Goal: Information Seeking & Learning: Learn about a topic

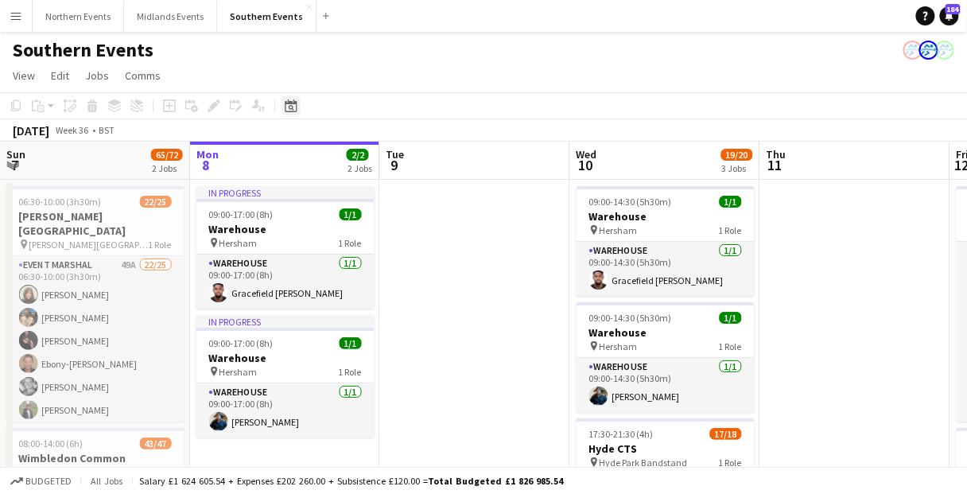
click at [295, 99] on icon "Date picker" at bounding box center [291, 105] width 13 height 13
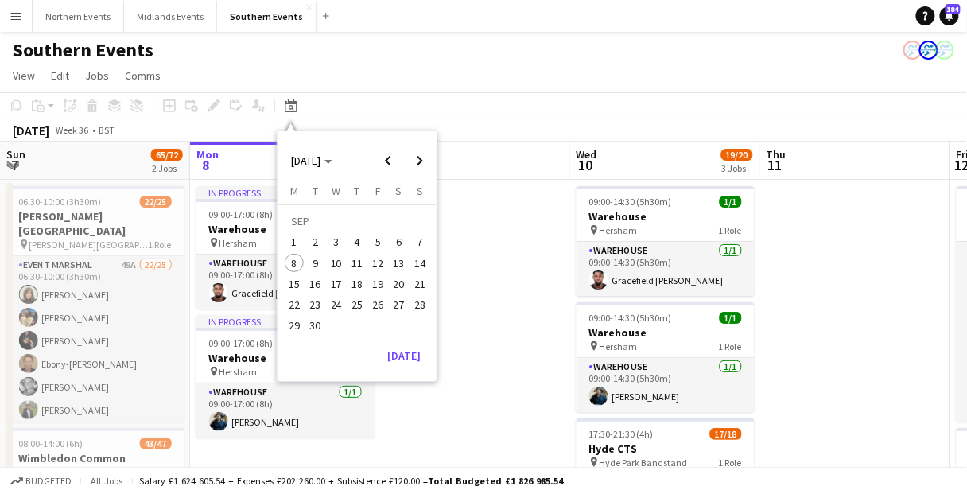
click at [422, 286] on span "21" at bounding box center [419, 283] width 19 height 19
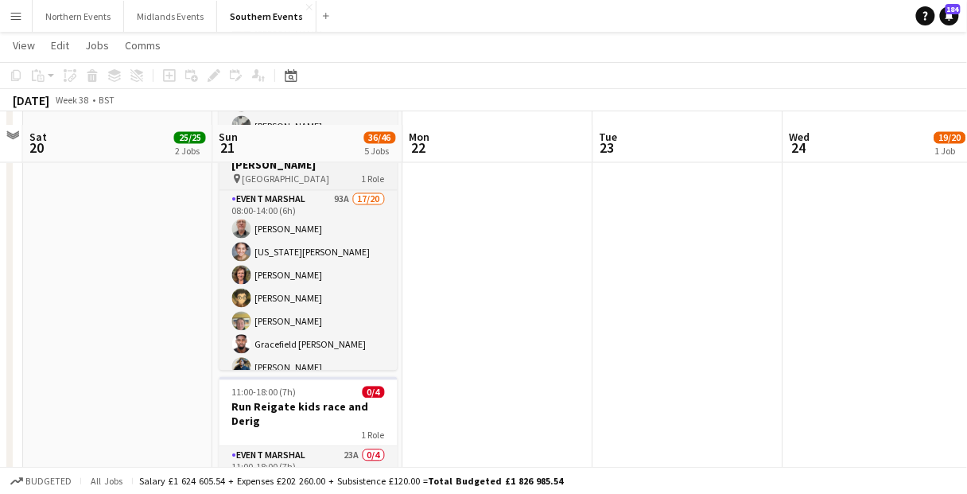
scroll to position [700, 0]
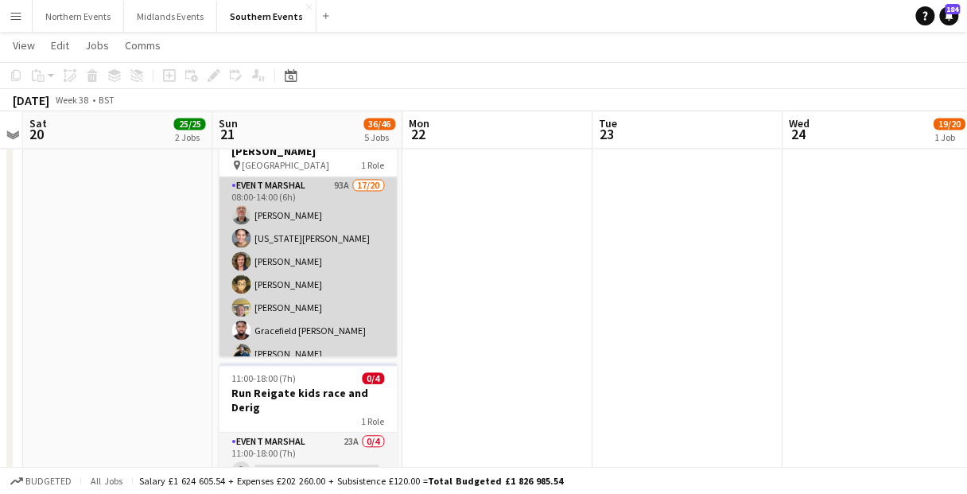
click at [326, 294] on app-card-role "Event Marshal 93A 17/20 08:00-14:00 (6h) [PERSON_NAME] [US_STATE][PERSON_NAME] …" at bounding box center [309, 423] width 178 height 492
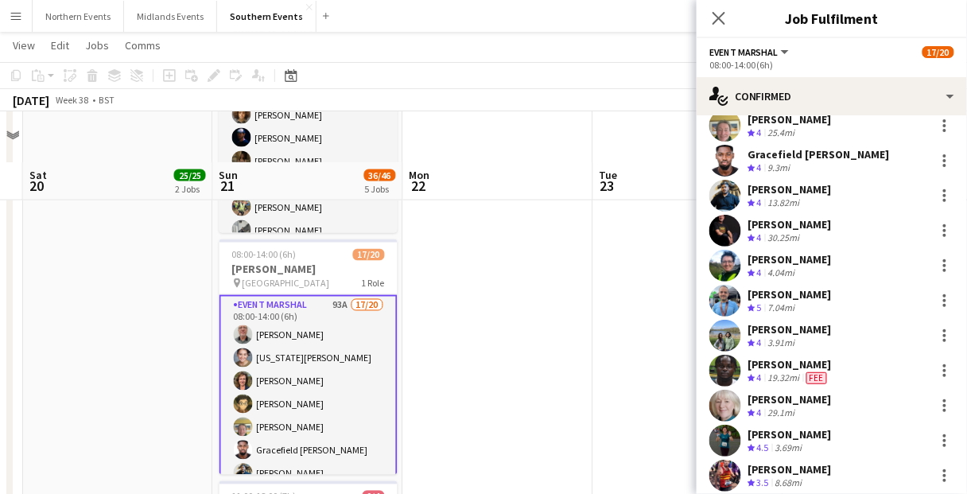
scroll to position [573, 0]
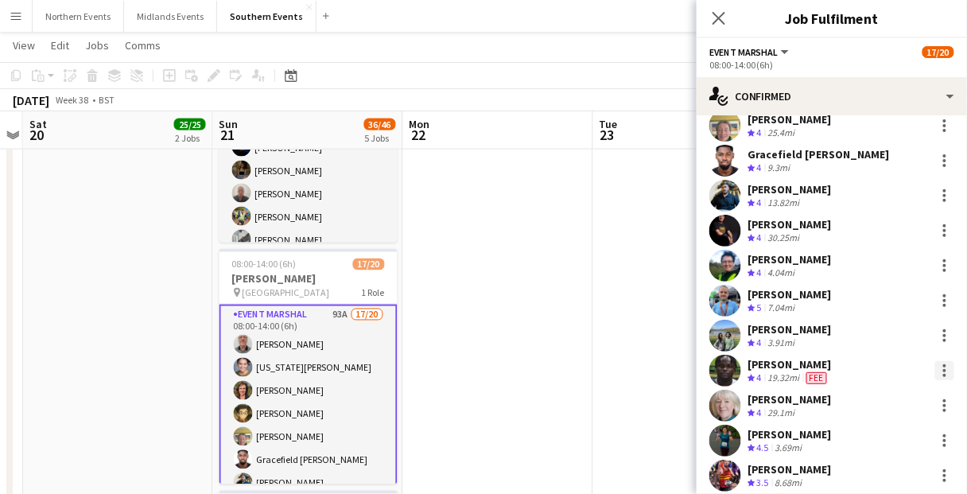
click at [938, 366] on div at bounding box center [945, 370] width 19 height 19
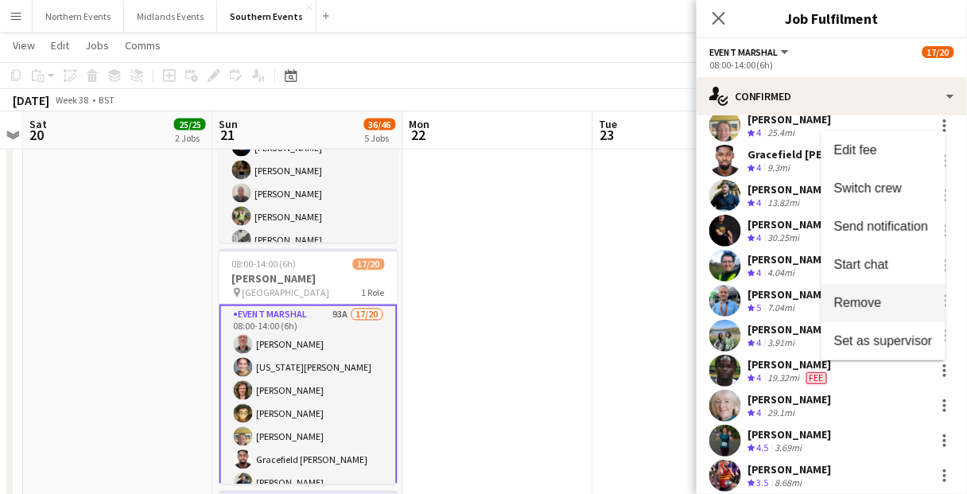
click at [908, 296] on span "Remove" at bounding box center [883, 303] width 99 height 14
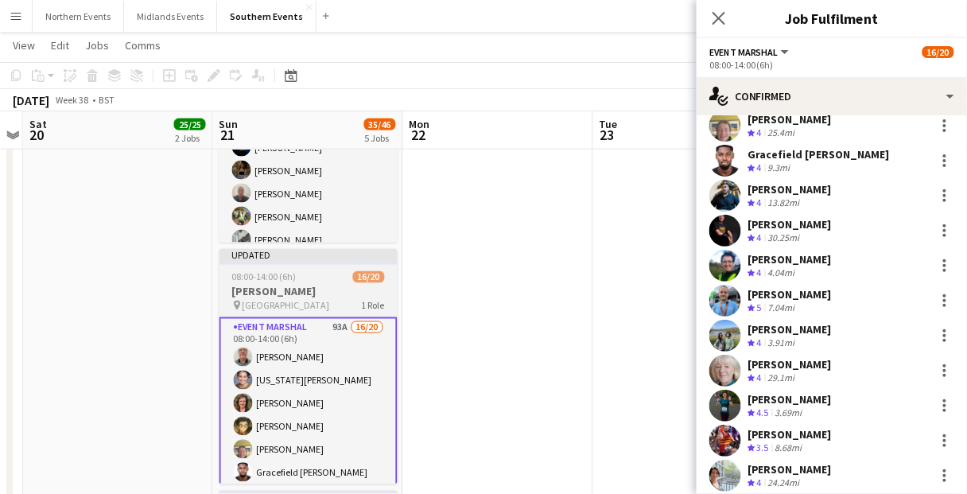
click at [335, 290] on h3 "[PERSON_NAME]" at bounding box center [309, 292] width 178 height 14
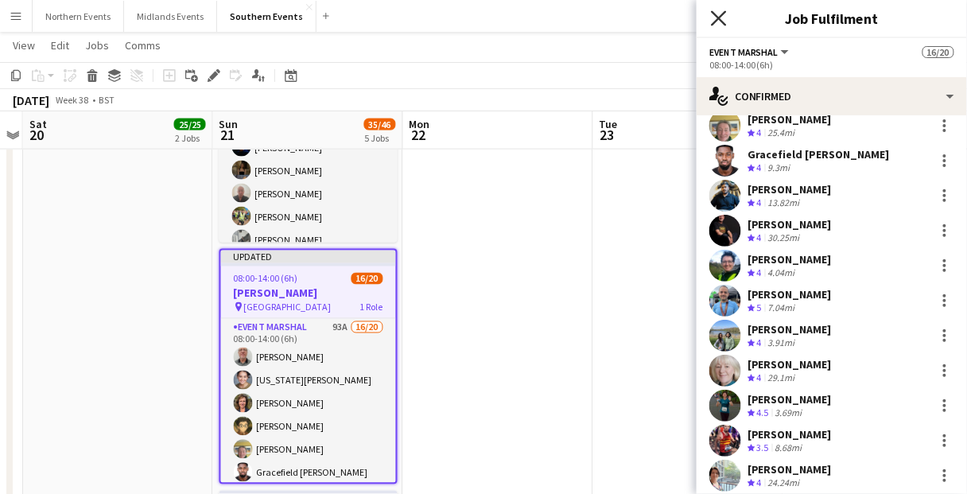
click at [724, 16] on icon "Close pop-in" at bounding box center [718, 17] width 15 height 15
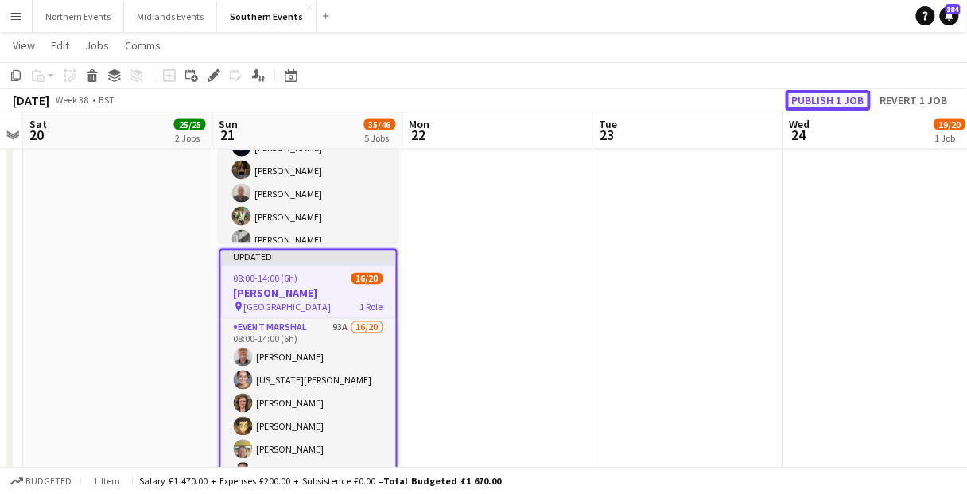
click at [827, 102] on button "Publish 1 job" at bounding box center [828, 100] width 85 height 21
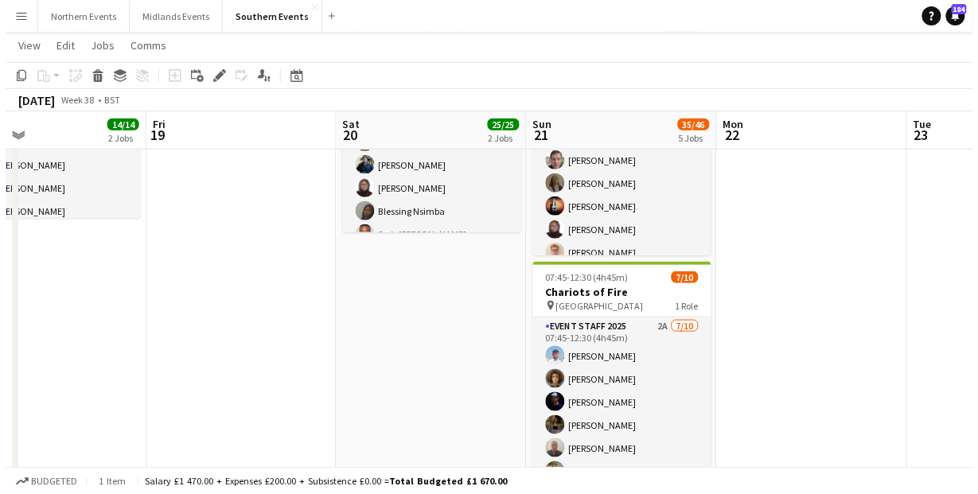
scroll to position [0, 0]
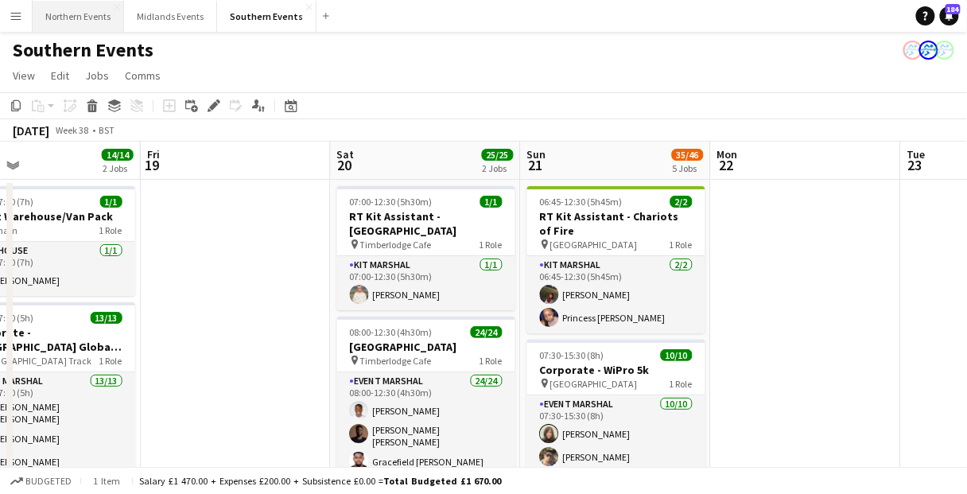
click at [83, 20] on button "Northern Events Close" at bounding box center [78, 16] width 91 height 31
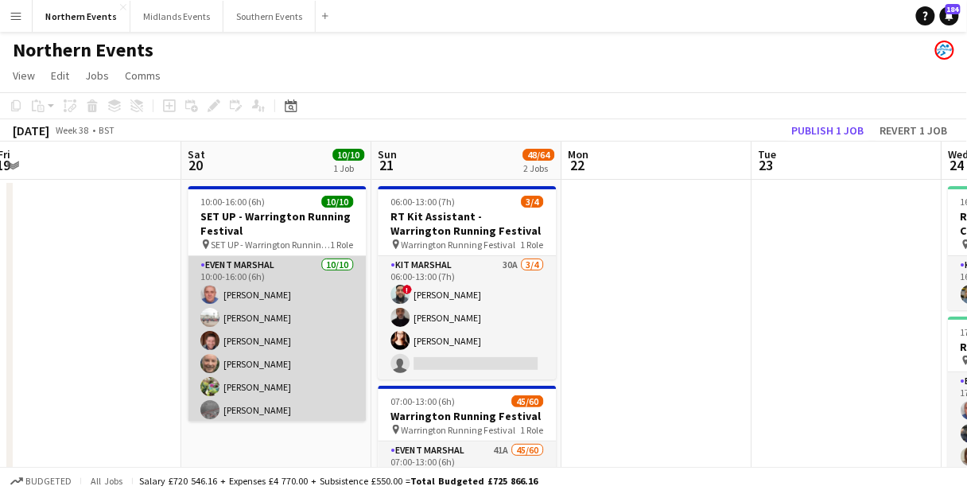
click at [229, 331] on app-card-role "Event Marshal [DATE] 10:00-16:00 (6h) [PERSON_NAME] [PERSON_NAME] [PERSON_NAME]…" at bounding box center [277, 387] width 178 height 262
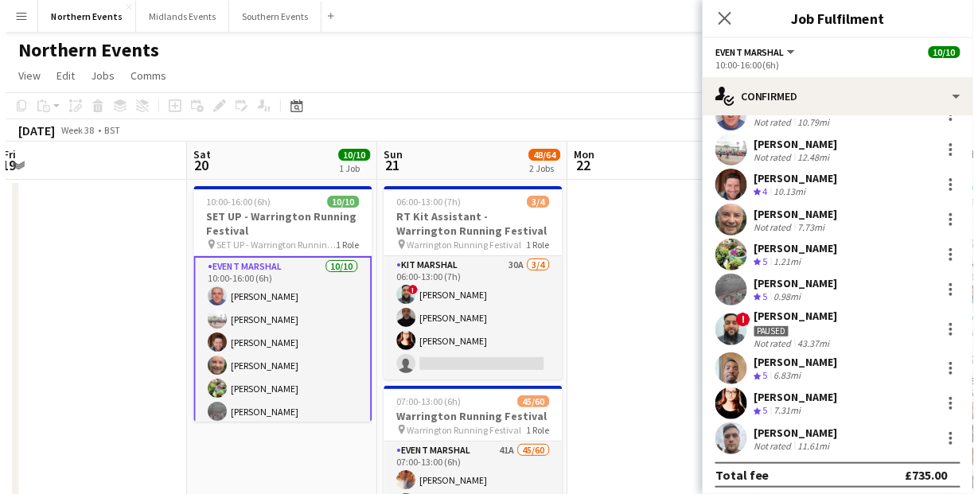
scroll to position [64, 0]
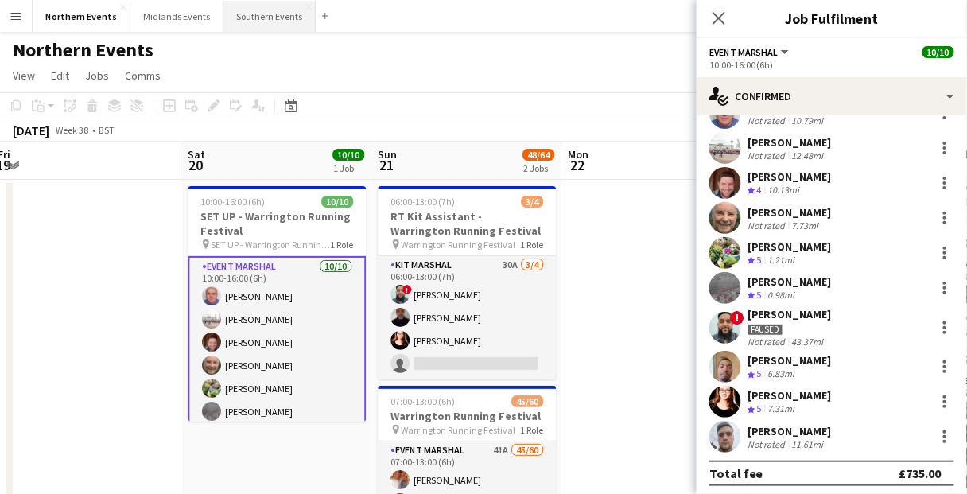
click at [251, 26] on button "Southern Events Close" at bounding box center [270, 16] width 92 height 31
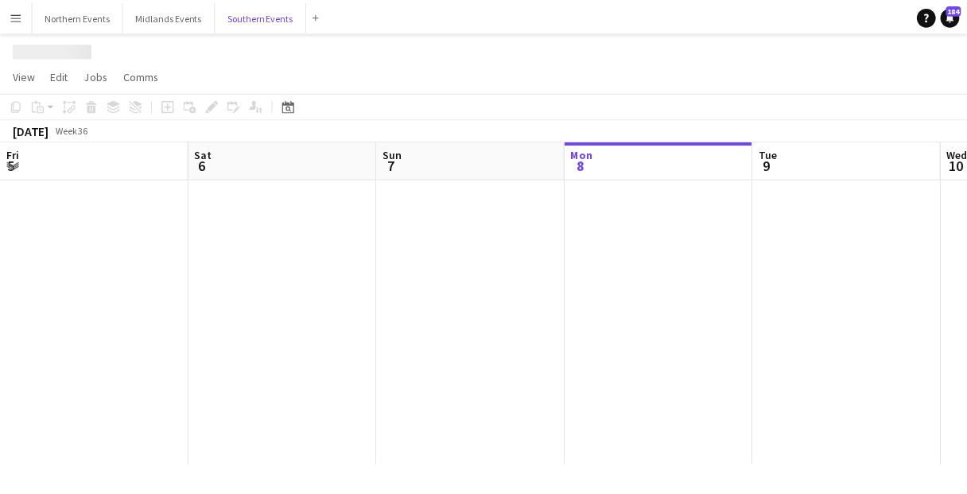
scroll to position [0, 380]
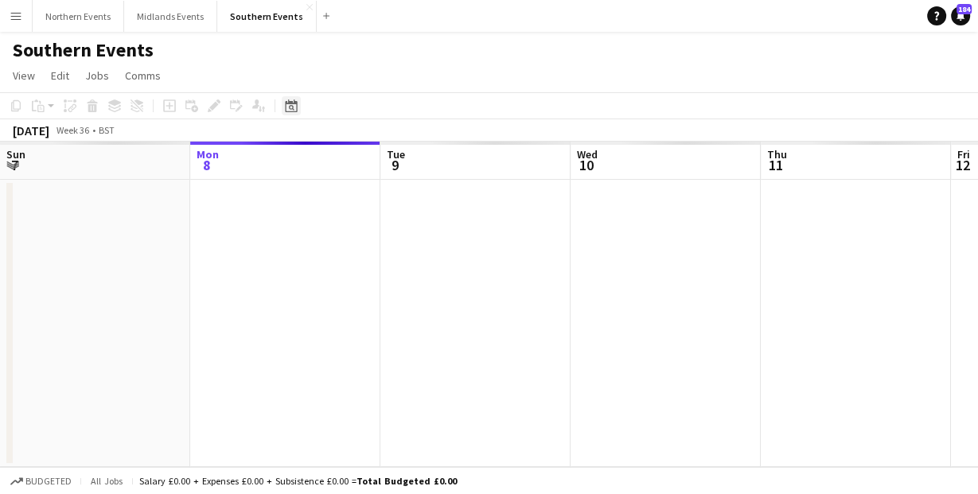
click at [291, 105] on icon at bounding box center [292, 108] width 6 height 6
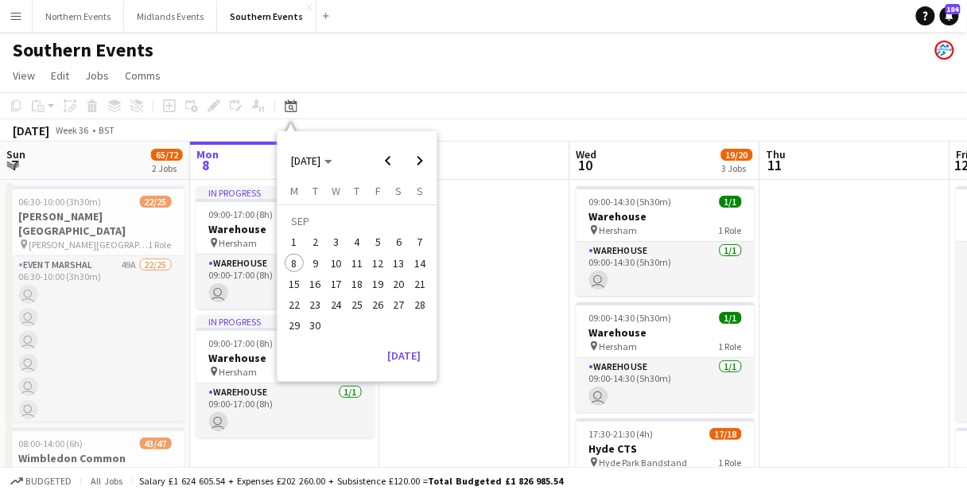
click at [421, 298] on span "28" at bounding box center [419, 304] width 19 height 19
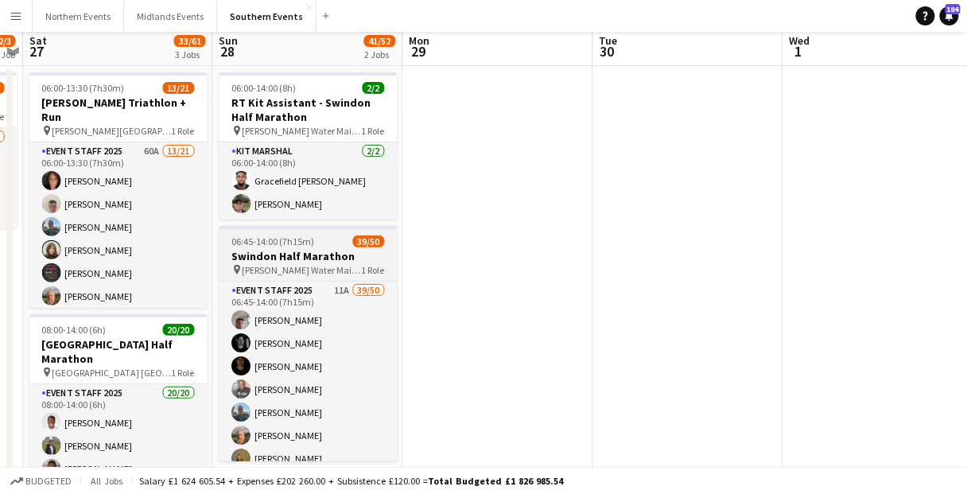
scroll to position [127, 0]
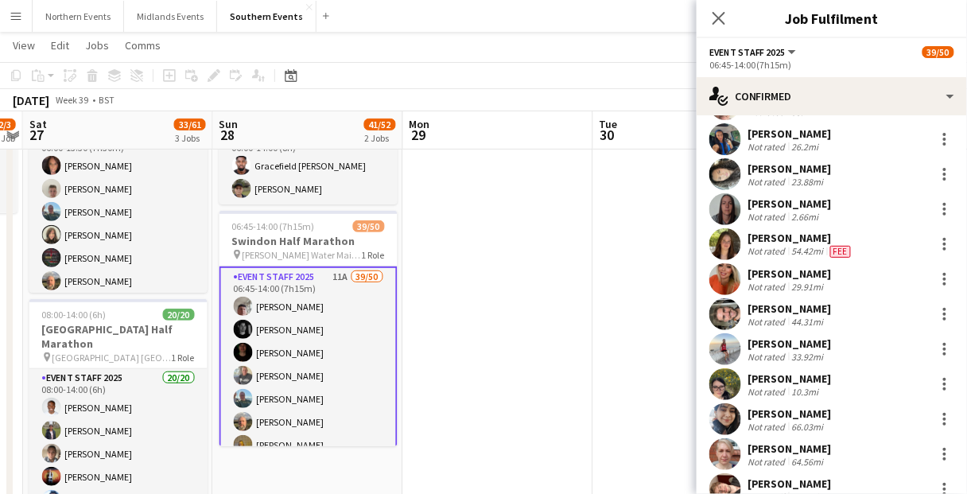
scroll to position [573, 0]
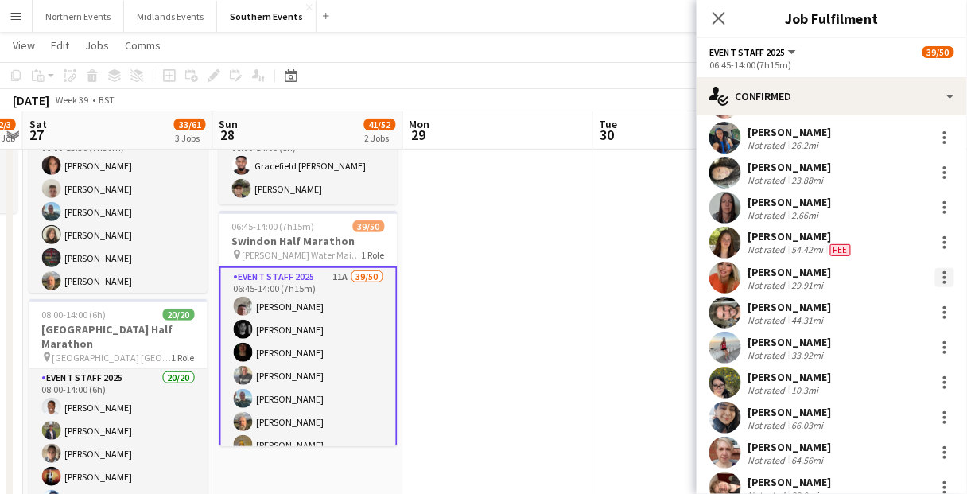
click at [943, 276] on div at bounding box center [944, 277] width 3 height 3
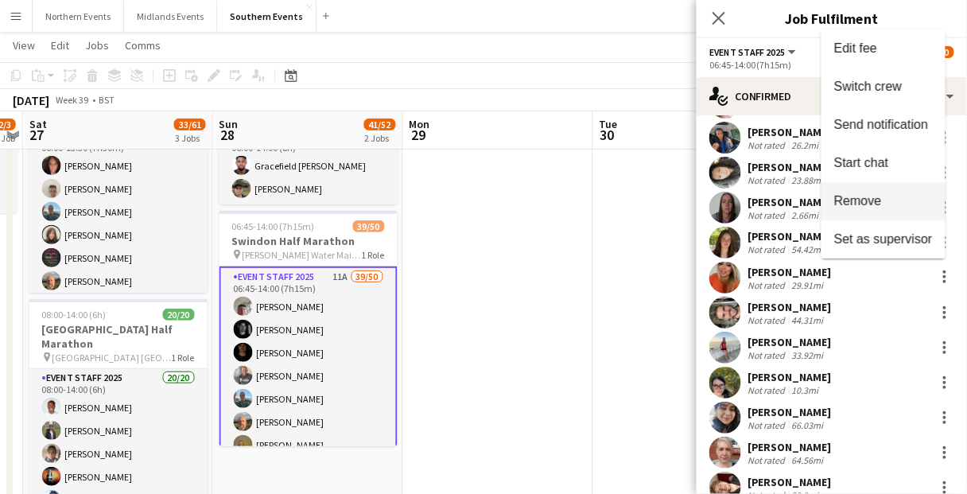
click at [904, 203] on span "Remove" at bounding box center [883, 201] width 99 height 14
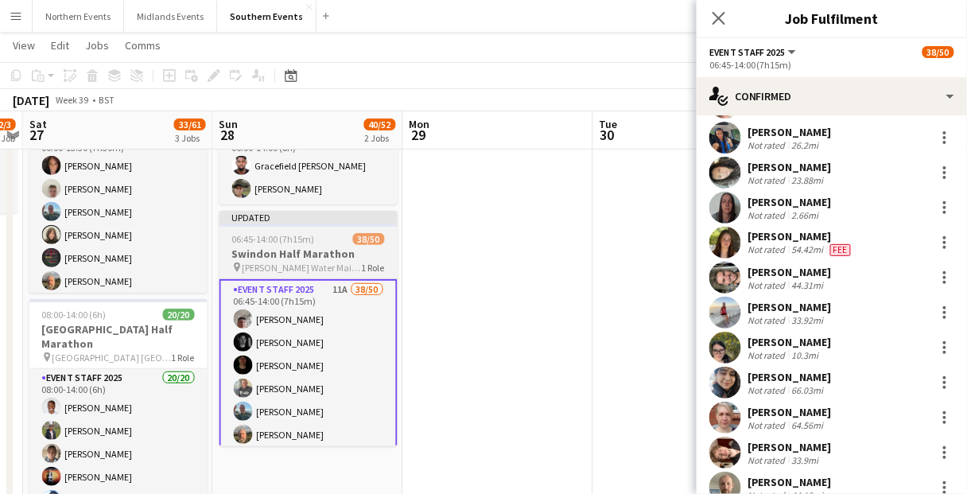
click at [306, 242] on span "06:45-14:00 (7h15m)" at bounding box center [273, 239] width 83 height 12
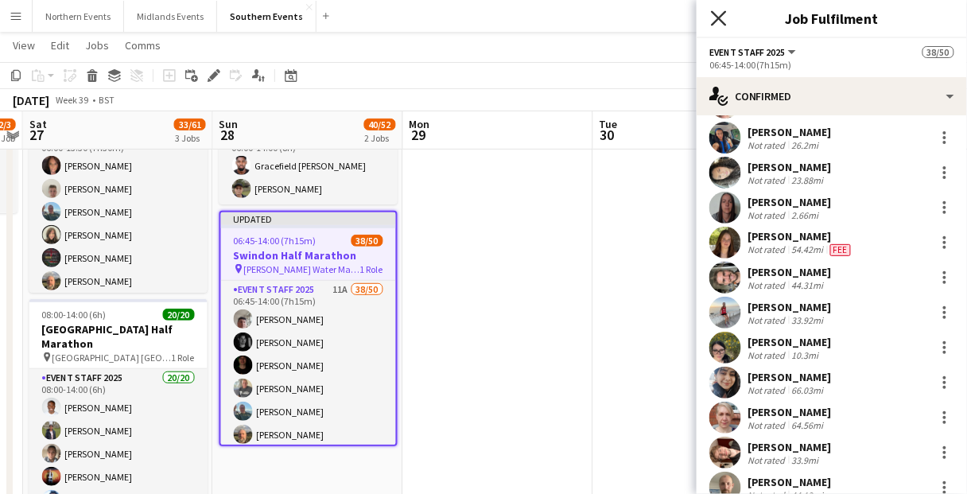
click at [721, 19] on icon at bounding box center [718, 17] width 15 height 15
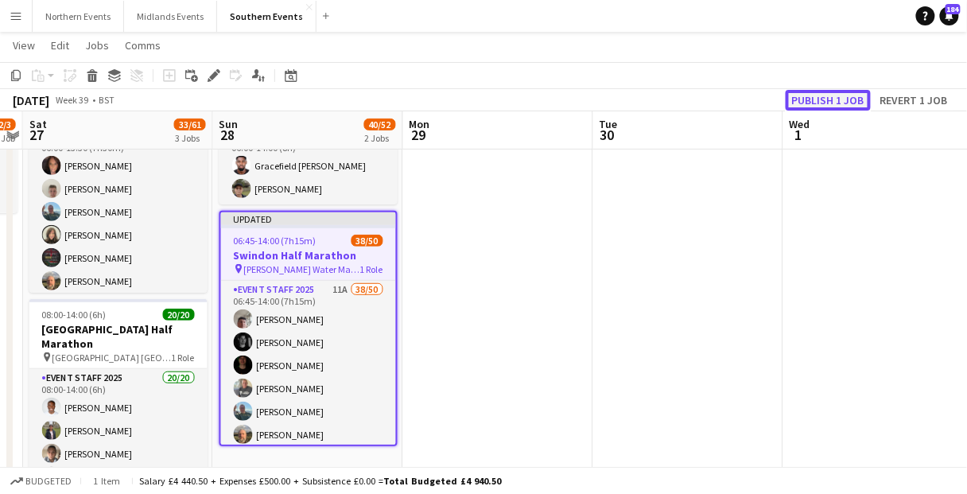
click at [839, 99] on button "Publish 1 job" at bounding box center [828, 100] width 85 height 21
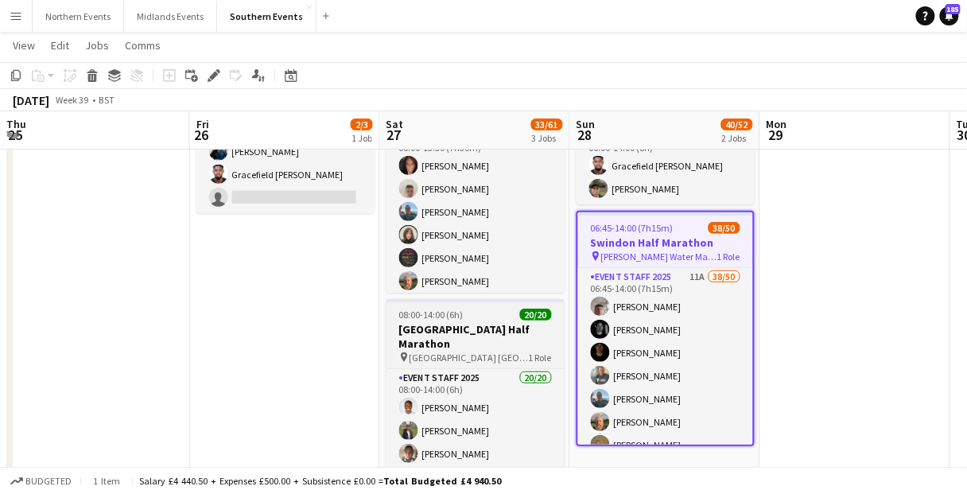
scroll to position [0, 418]
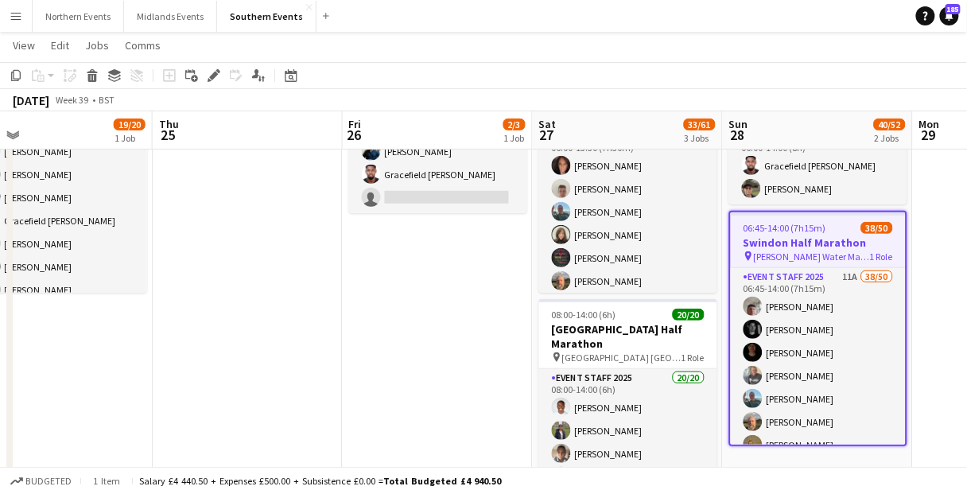
drag, startPoint x: 290, startPoint y: 80, endPoint x: 395, endPoint y: 163, distance: 133.7
click at [290, 80] on icon "Date picker" at bounding box center [291, 75] width 13 height 13
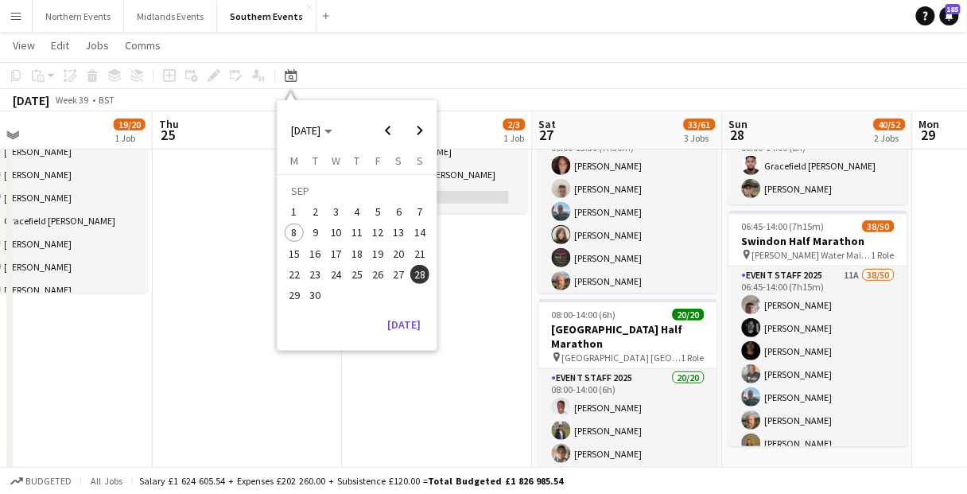
click at [419, 227] on span "14" at bounding box center [419, 233] width 19 height 19
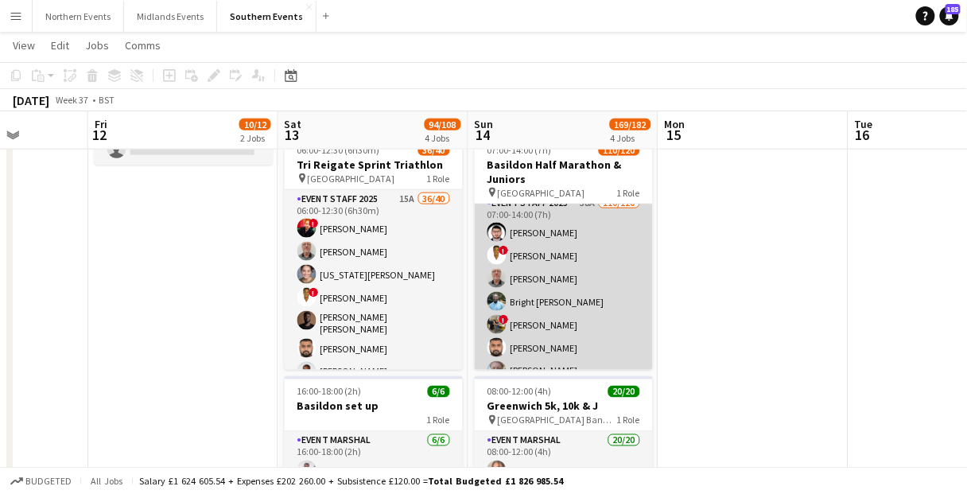
scroll to position [0, 0]
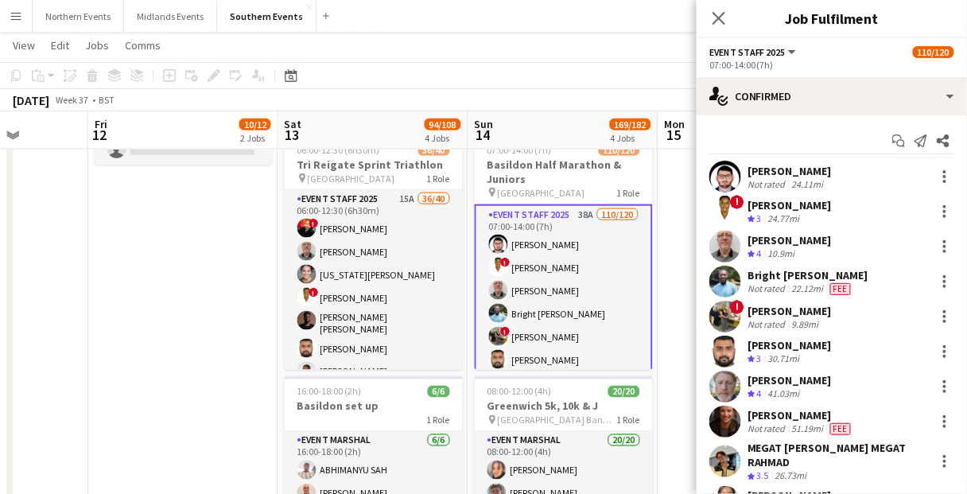
click at [738, 18] on div "Close pop-in" at bounding box center [719, 18] width 45 height 37
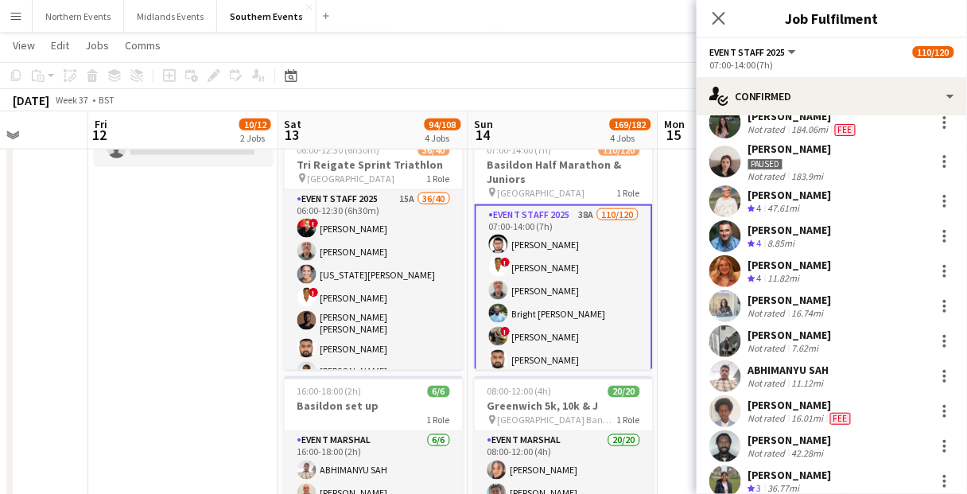
scroll to position [1082, 0]
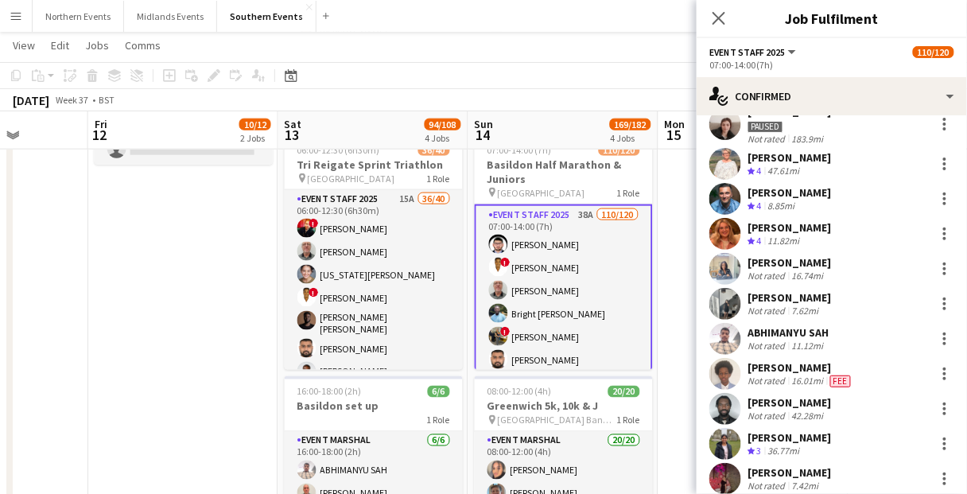
click at [807, 272] on div "16.74mi" at bounding box center [808, 276] width 38 height 12
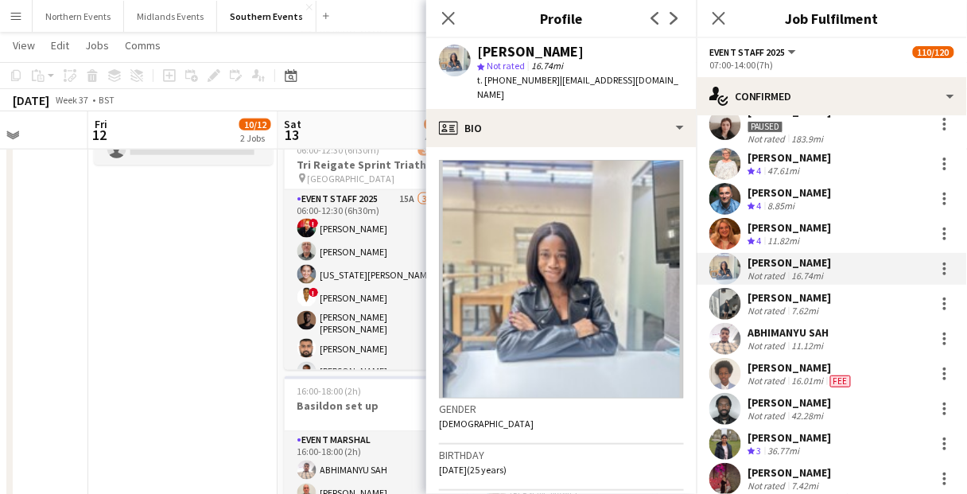
click at [534, 52] on div "[PERSON_NAME]" at bounding box center [530, 52] width 107 height 14
copy div "[PERSON_NAME]"
drag, startPoint x: 509, startPoint y: 20, endPoint x: 479, endPoint y: 18, distance: 30.3
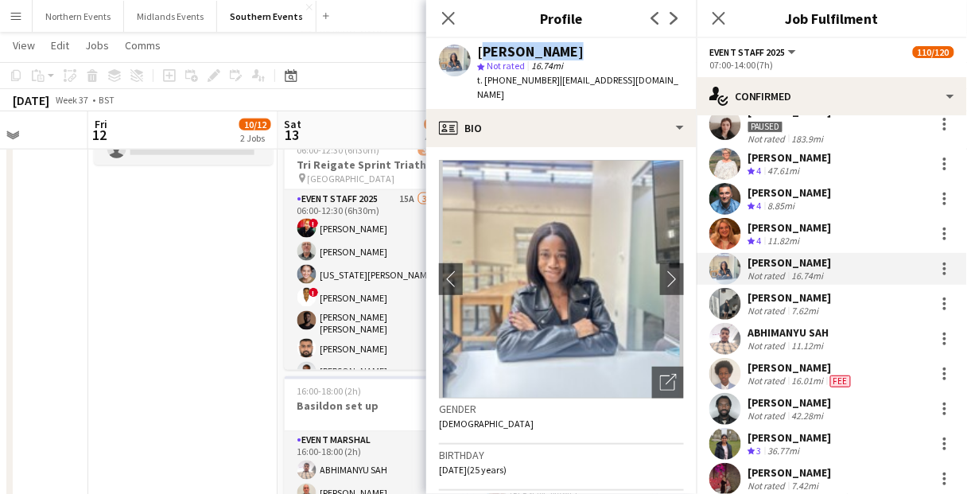
click at [509, 20] on h3 "Profile" at bounding box center [561, 18] width 270 height 21
click at [453, 14] on icon at bounding box center [448, 17] width 15 height 15
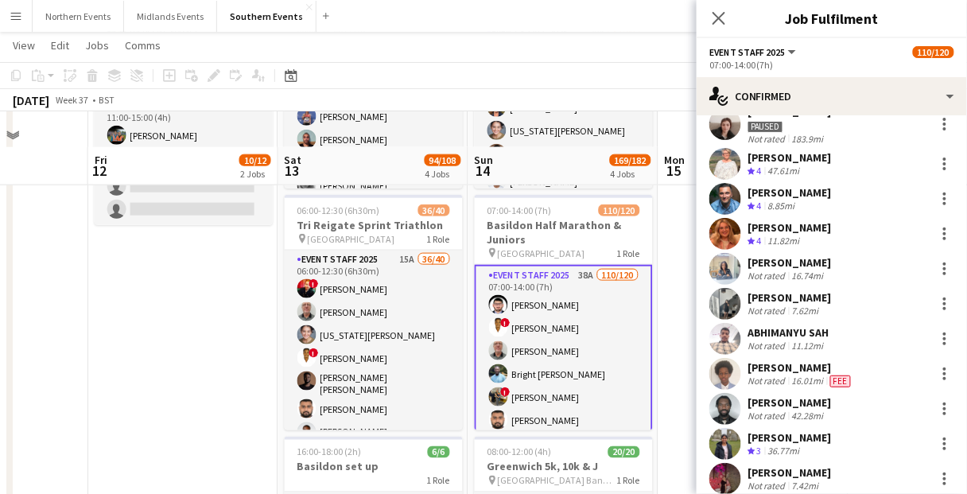
scroll to position [382, 0]
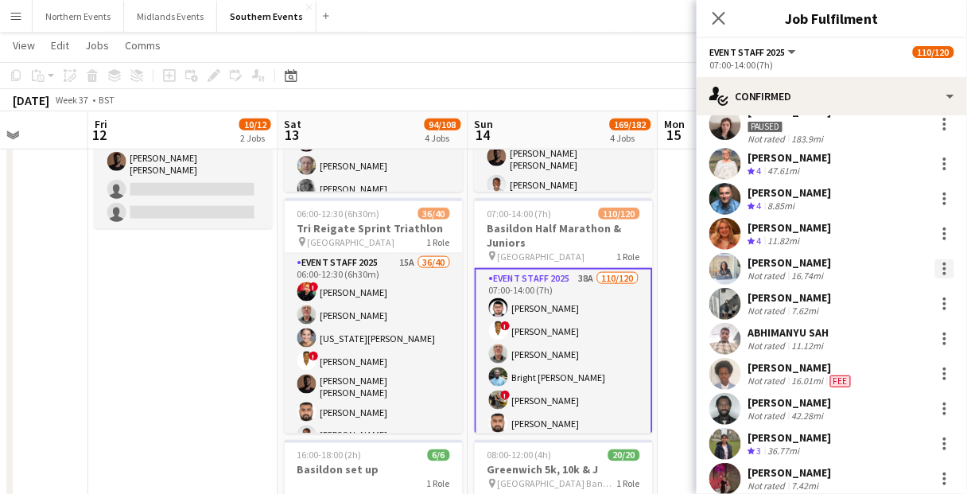
click at [943, 269] on div at bounding box center [944, 268] width 3 height 3
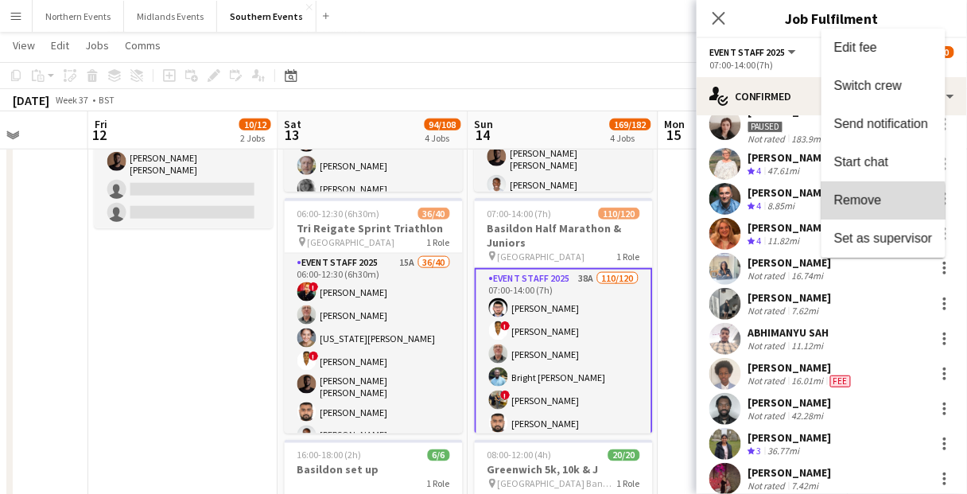
click at [877, 207] on span "Remove" at bounding box center [883, 200] width 99 height 14
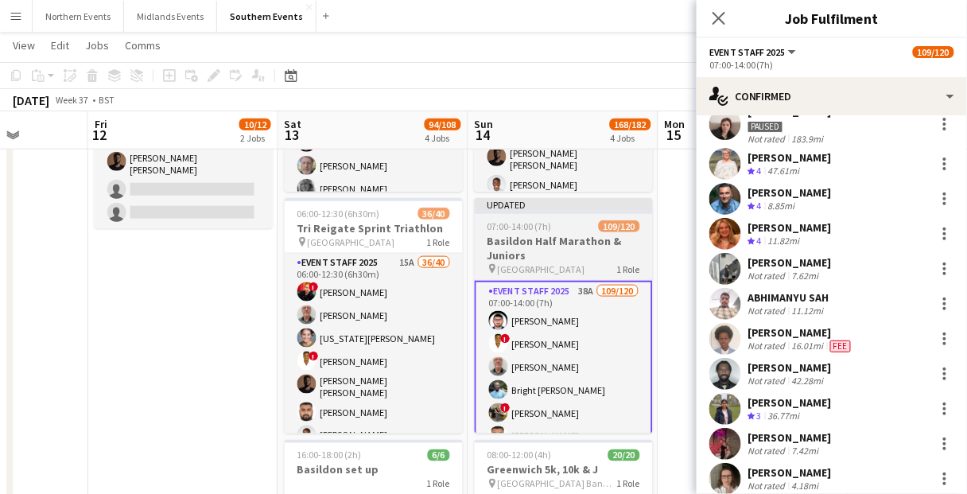
click at [545, 210] on div "Updated" at bounding box center [564, 204] width 178 height 13
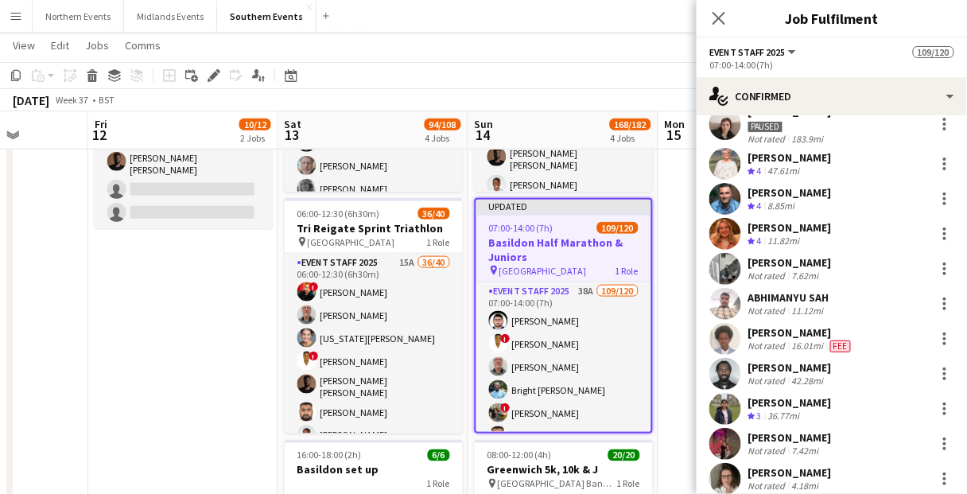
click at [718, 14] on icon "Close pop-in" at bounding box center [719, 18] width 13 height 13
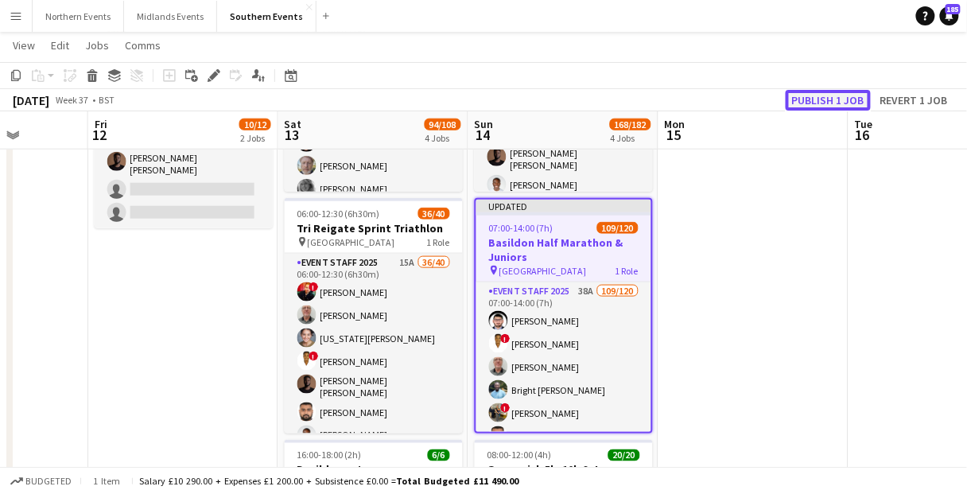
click at [838, 104] on button "Publish 1 job" at bounding box center [828, 100] width 85 height 21
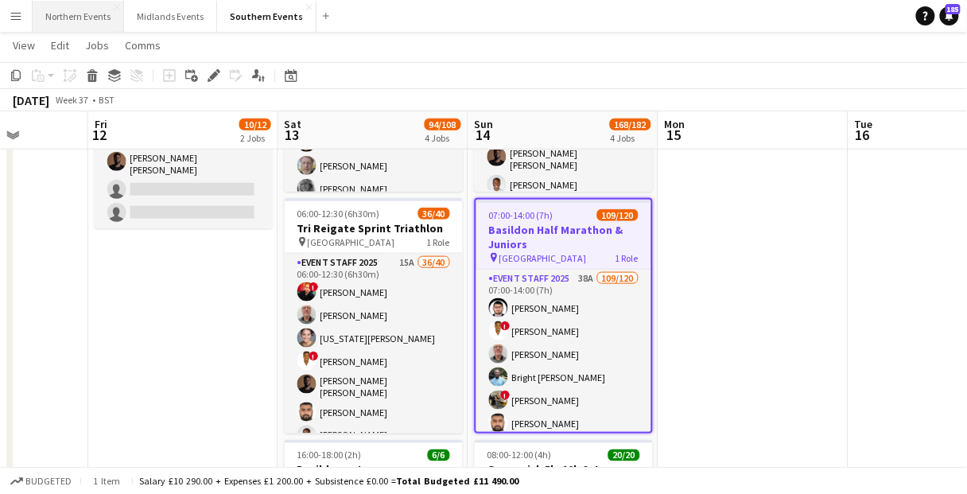
click at [89, 23] on button "Northern Events Close" at bounding box center [78, 16] width 91 height 31
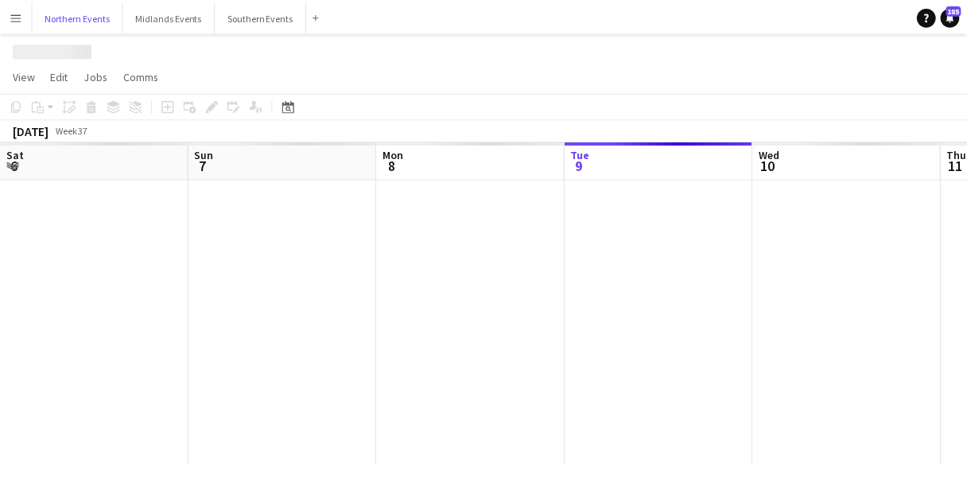
scroll to position [0, 380]
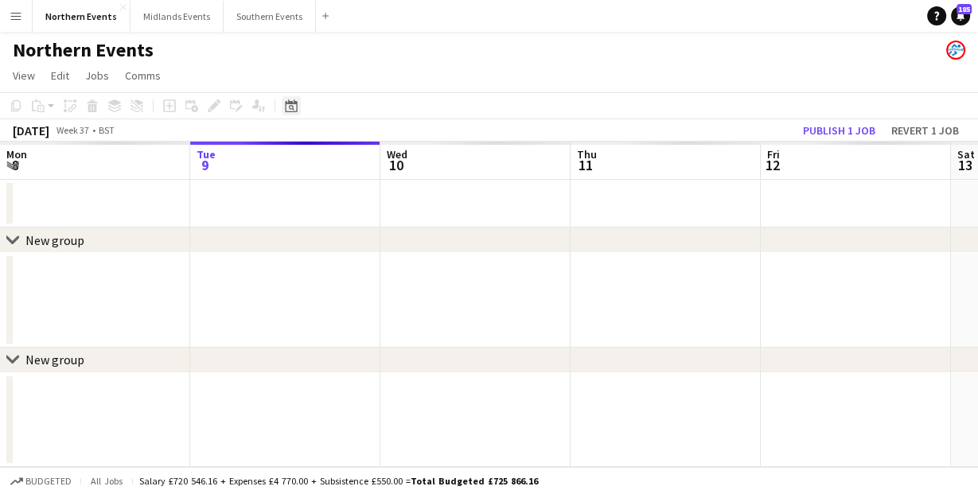
click at [292, 105] on icon "Date picker" at bounding box center [291, 105] width 13 height 13
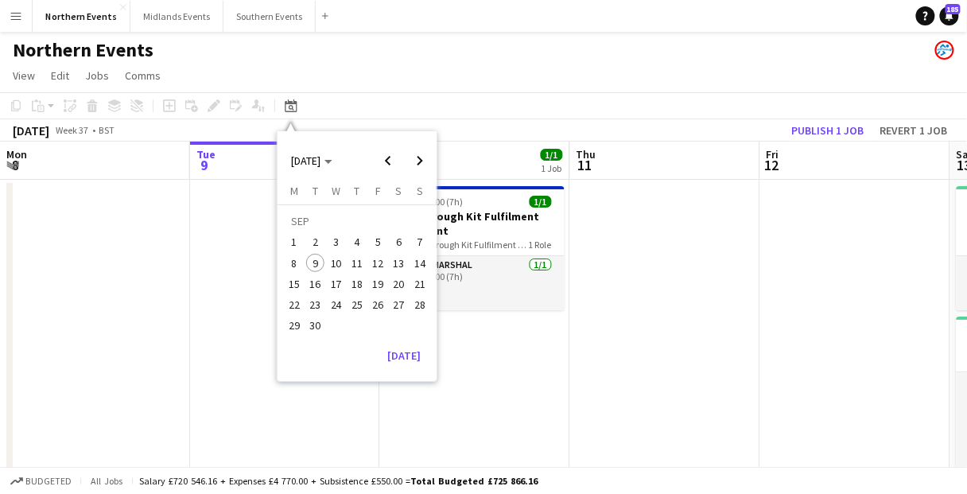
click at [395, 282] on span "20" at bounding box center [399, 283] width 19 height 19
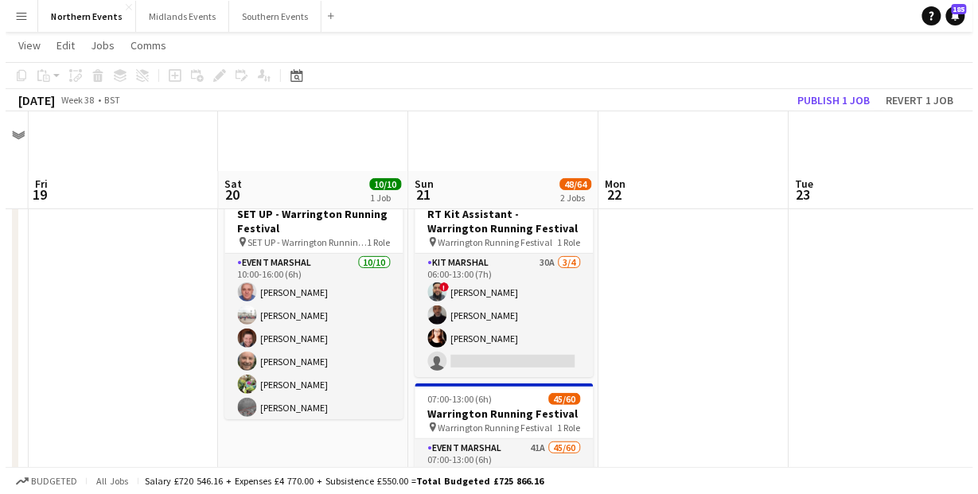
scroll to position [0, 0]
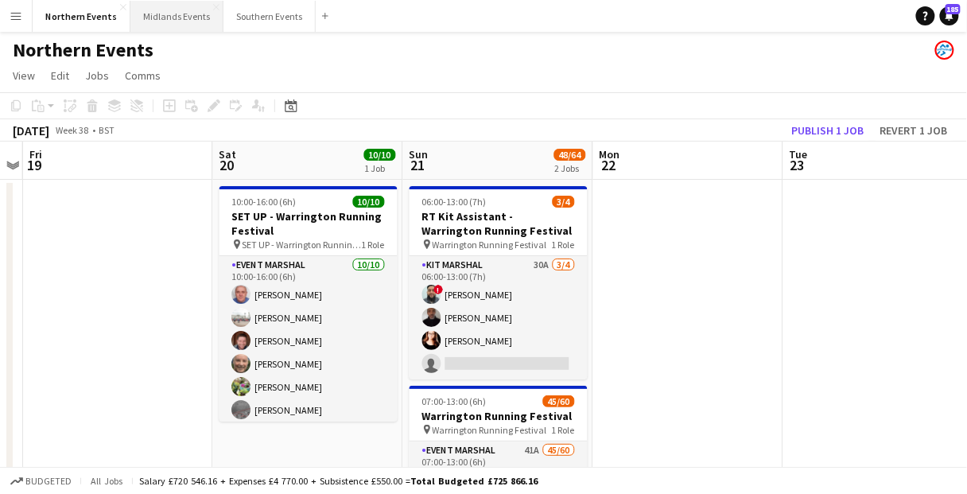
click at [161, 14] on button "Midlands Events Close" at bounding box center [176, 16] width 93 height 31
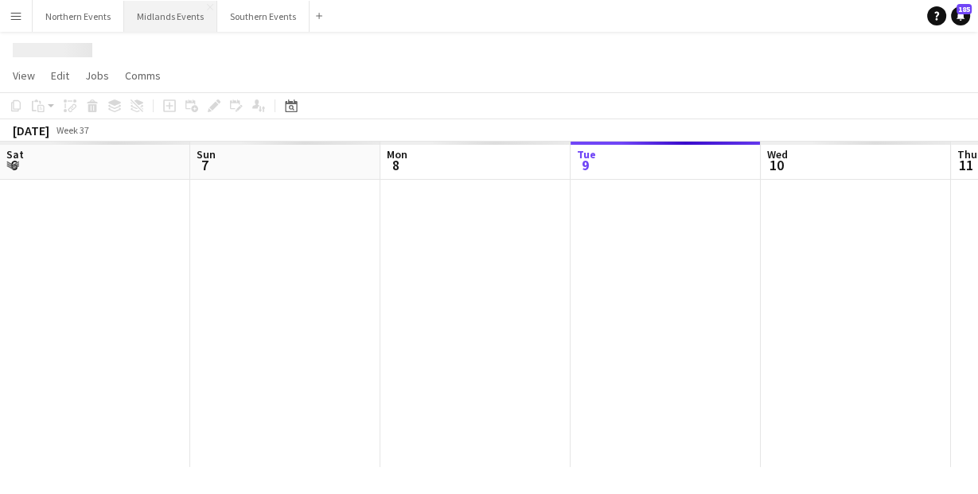
scroll to position [0, 380]
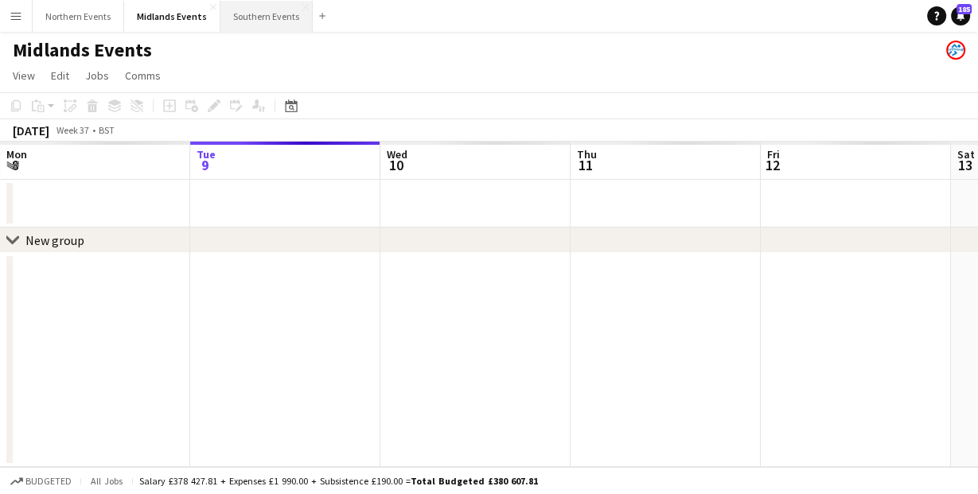
click at [246, 17] on button "Southern Events Close" at bounding box center [266, 16] width 92 height 31
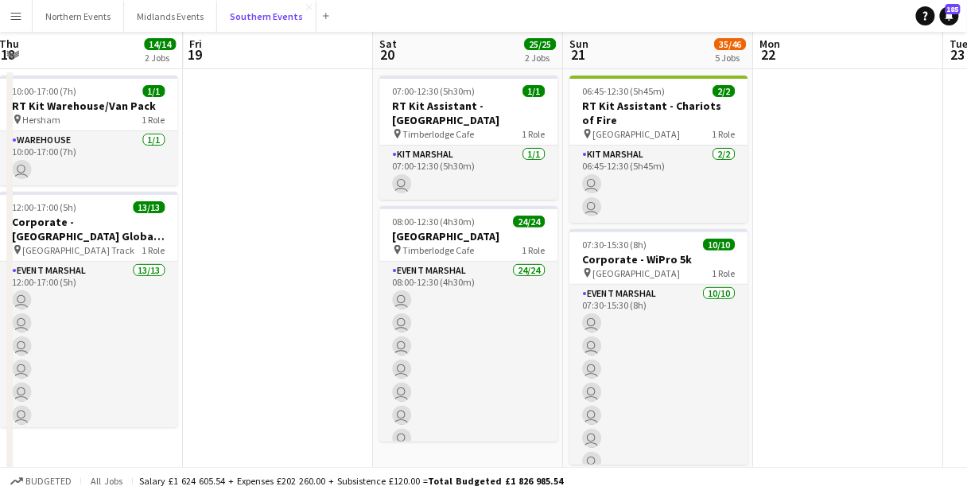
scroll to position [127, 0]
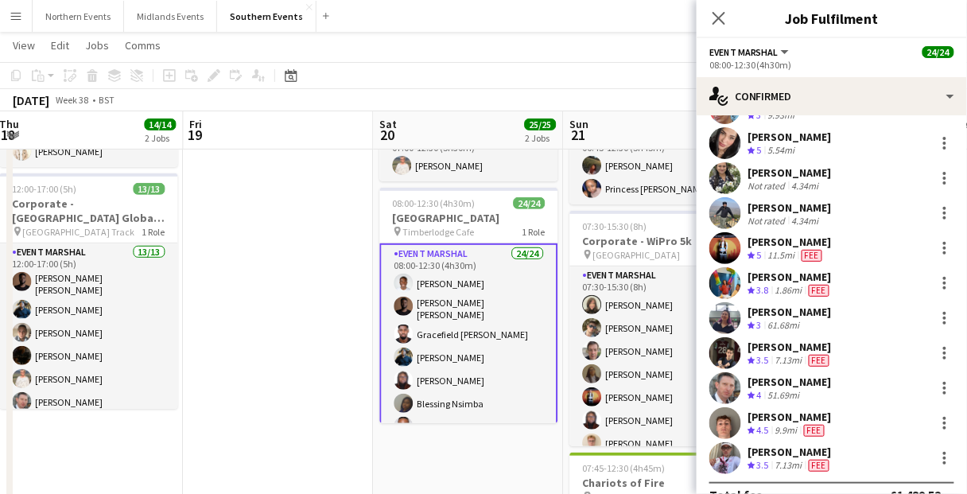
scroll to position [550, 0]
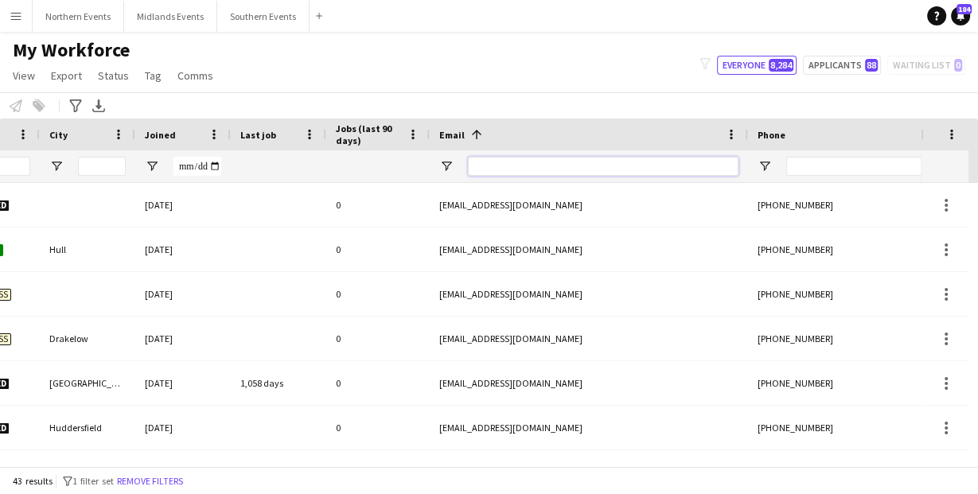
click at [650, 170] on input "Email Filter Input" at bounding box center [603, 166] width 270 height 19
paste input "**********"
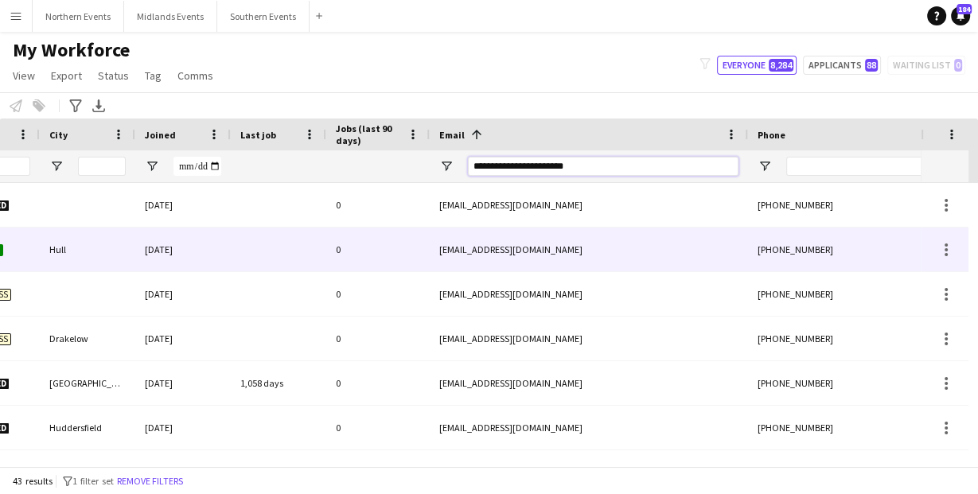
type input "**********"
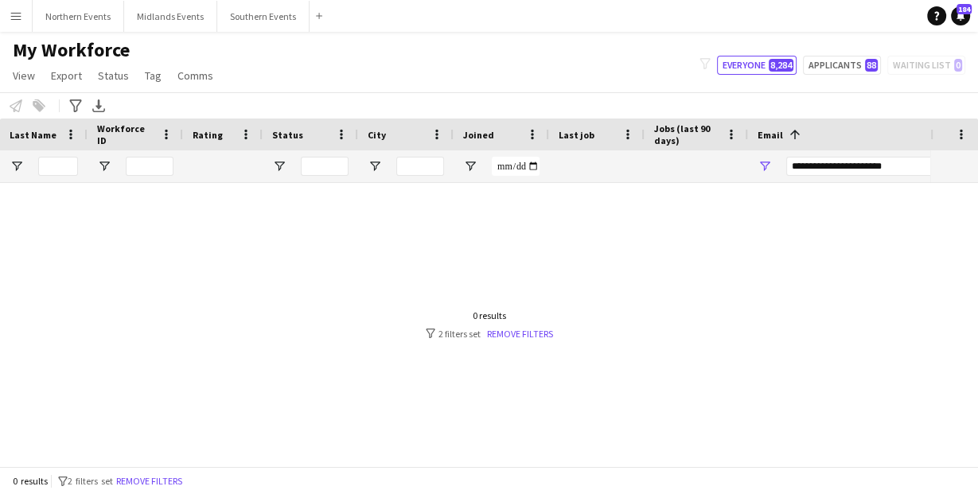
scroll to position [0, 12]
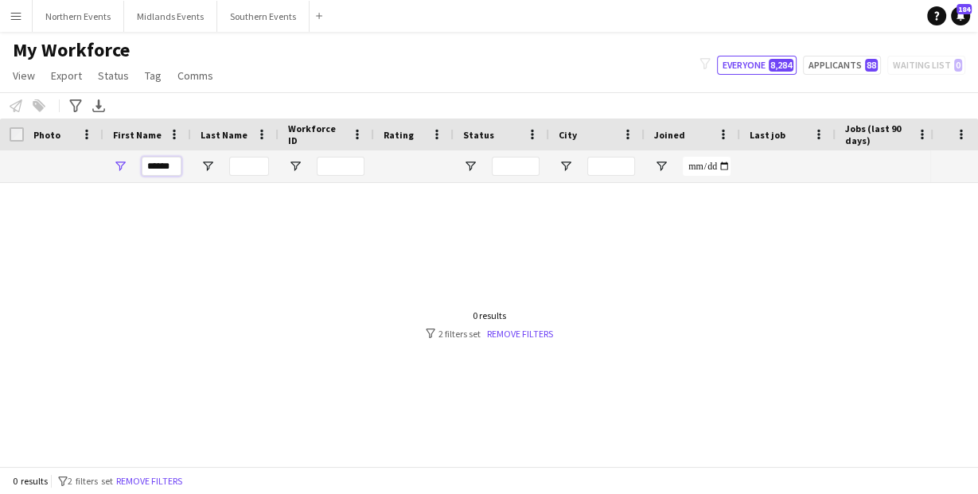
click at [160, 162] on input "******" at bounding box center [162, 166] width 40 height 19
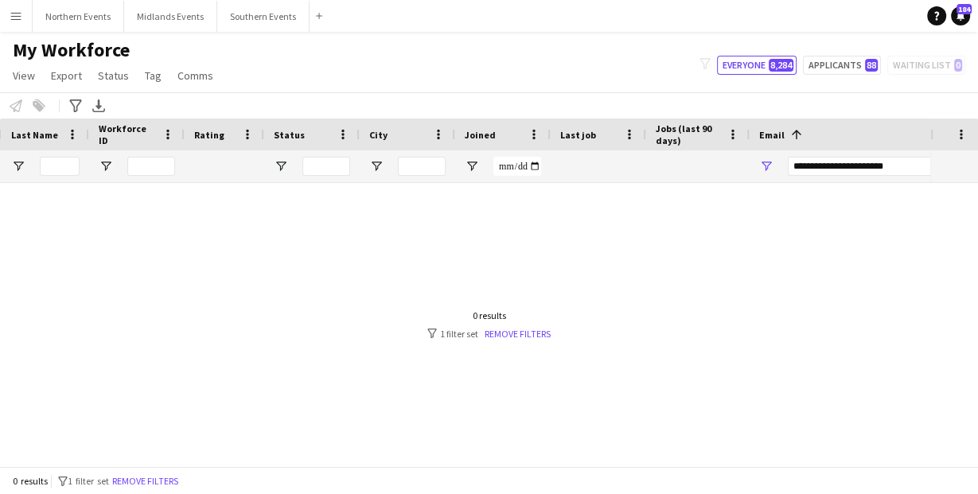
scroll to position [0, 191]
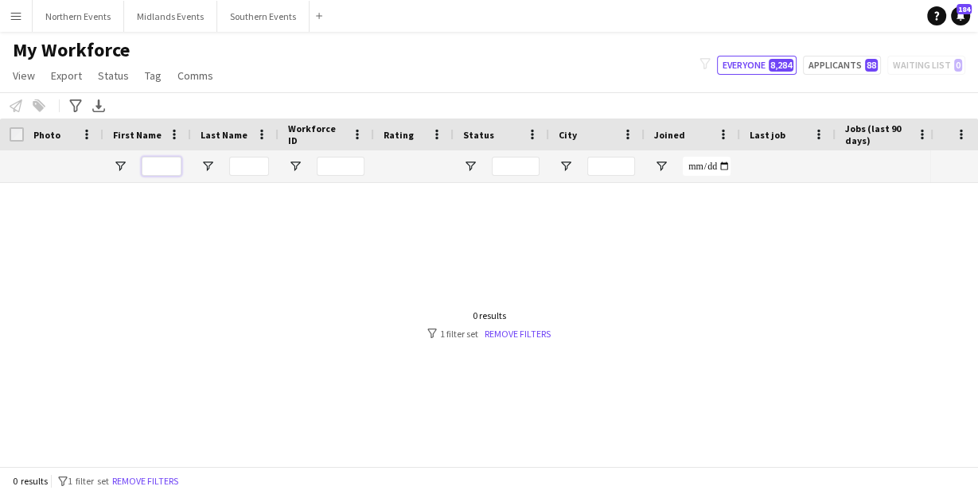
click at [168, 160] on input "First Name Filter Input" at bounding box center [162, 166] width 40 height 19
type input "******"
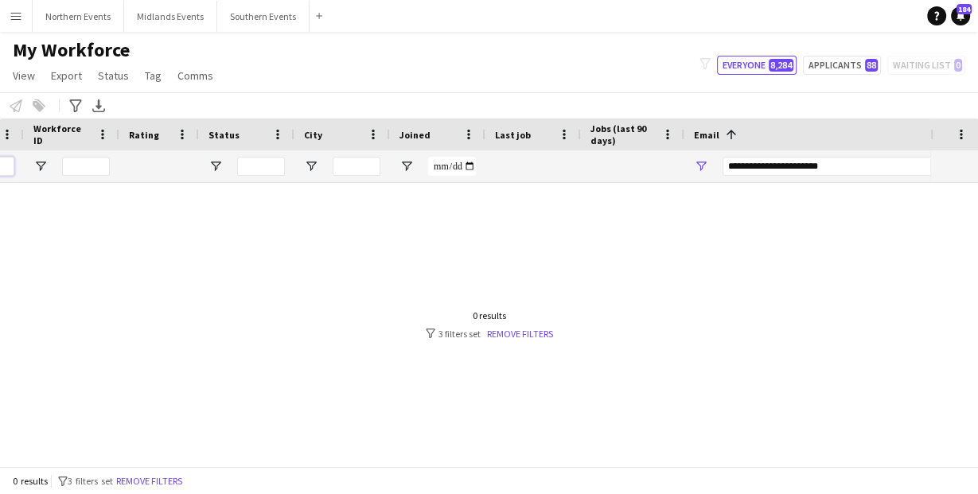
scroll to position [0, 309]
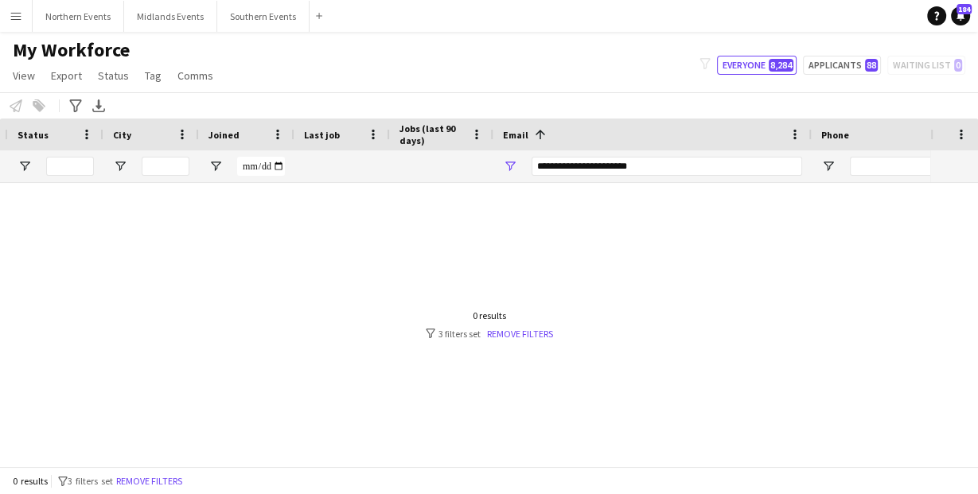
type input "****"
click at [669, 160] on input "**********" at bounding box center [666, 166] width 270 height 19
click at [669, 160] on input "Email Filter Input" at bounding box center [666, 166] width 270 height 19
click at [578, 244] on div at bounding box center [465, 320] width 930 height 274
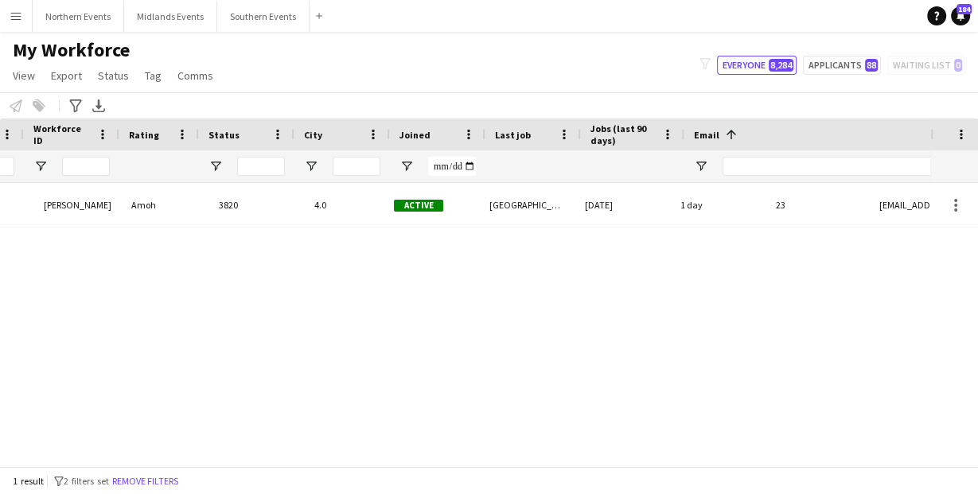
scroll to position [0, 255]
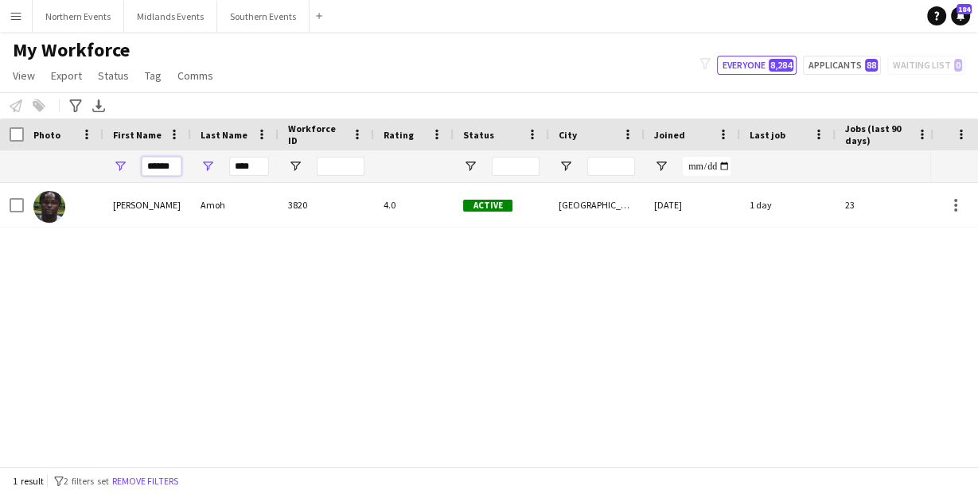
click at [150, 171] on input "******" at bounding box center [162, 166] width 40 height 19
click at [242, 165] on input "****" at bounding box center [249, 166] width 40 height 19
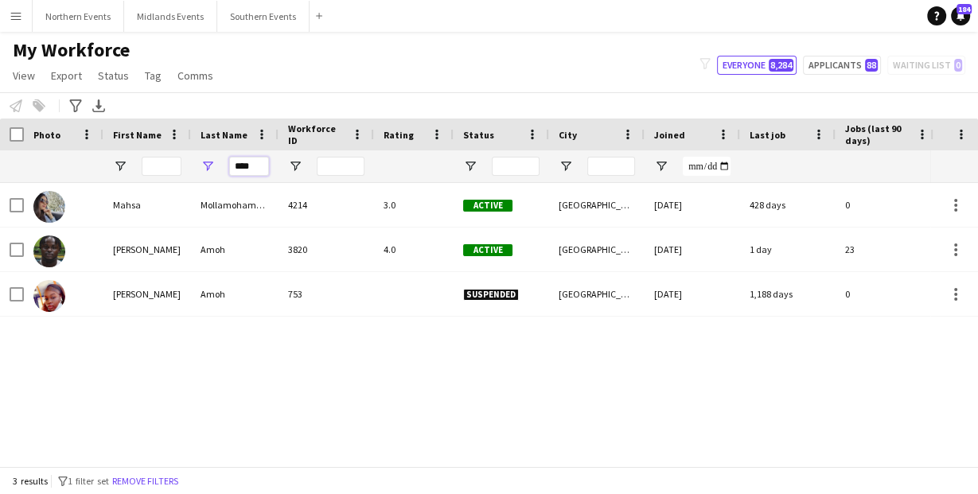
click at [242, 165] on input "****" at bounding box center [249, 166] width 40 height 19
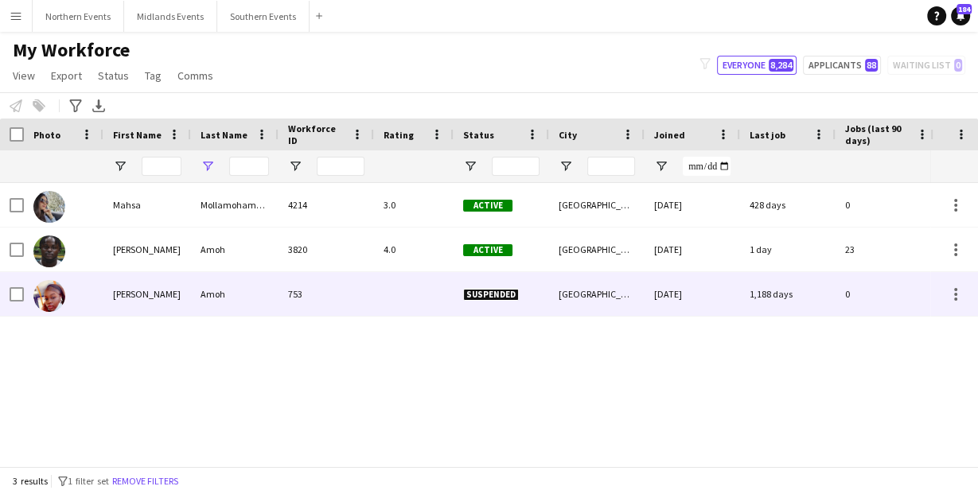
click at [295, 333] on div "3820 4.0 Active Dagenham 06-03-2023 1 day 23 edmundamoh56@gmail.com Amoh Edmund…" at bounding box center [465, 320] width 930 height 274
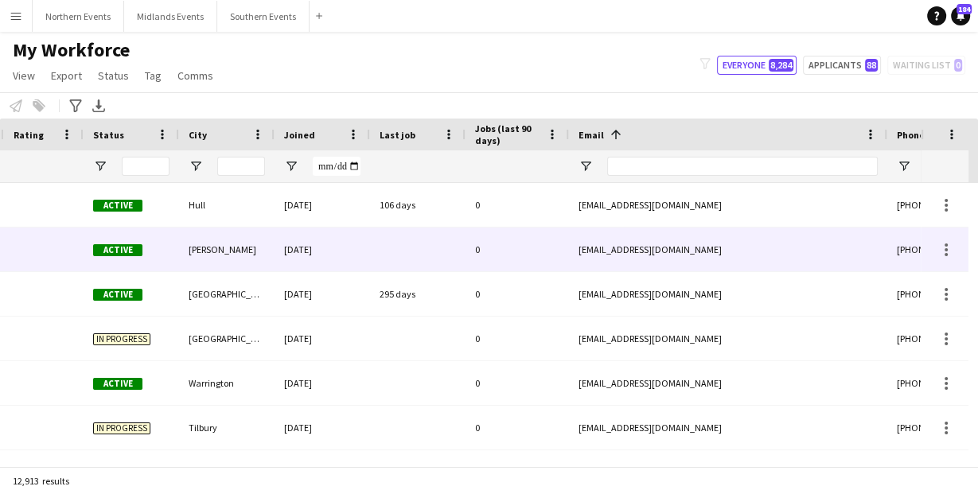
scroll to position [0, 382]
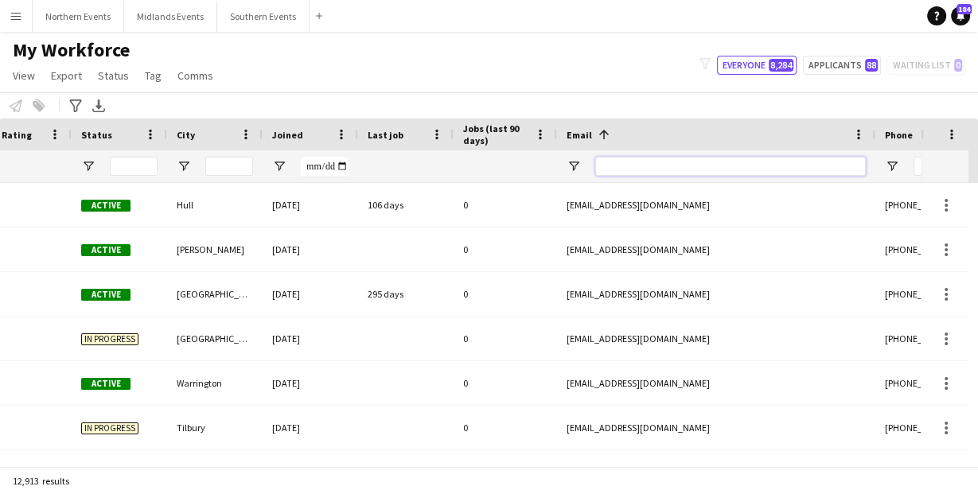
click at [664, 173] on input "Email Filter Input" at bounding box center [730, 166] width 270 height 19
paste input "**********"
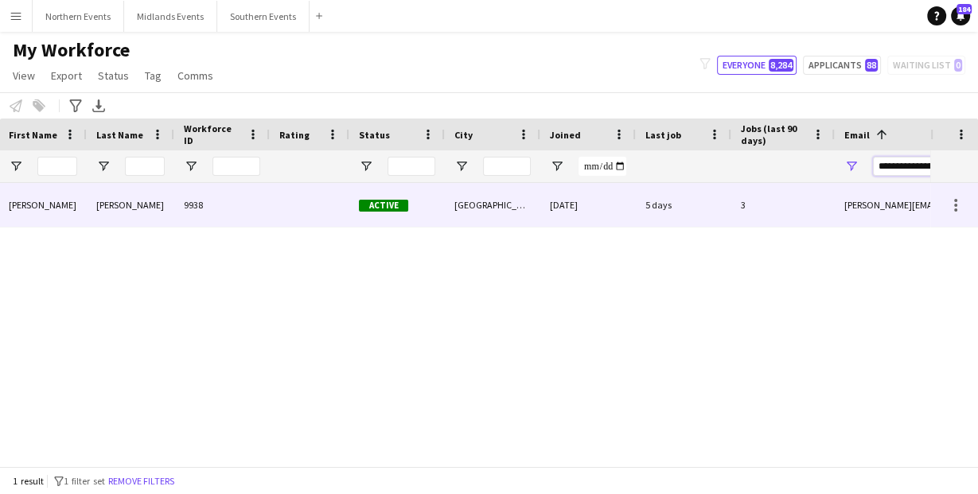
scroll to position [0, 255]
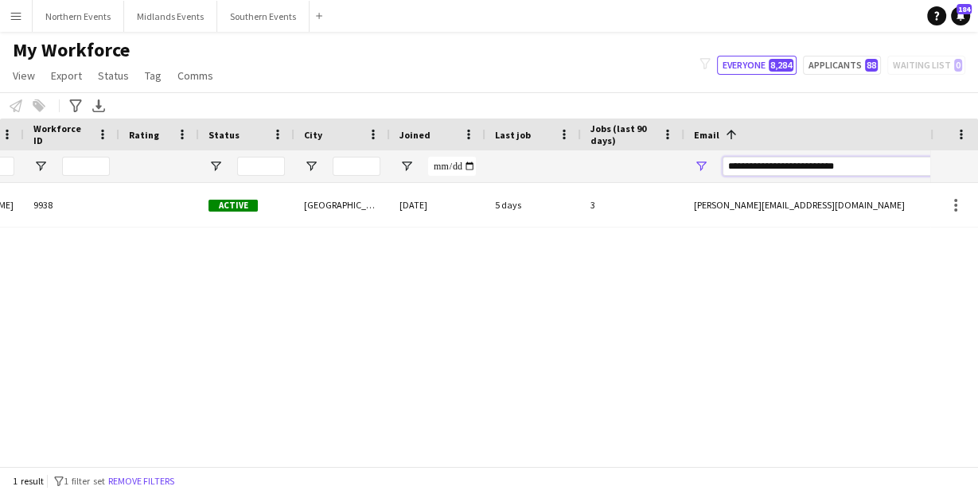
click at [797, 165] on input "**********" at bounding box center [857, 166] width 270 height 19
paste input "Email Filter Input"
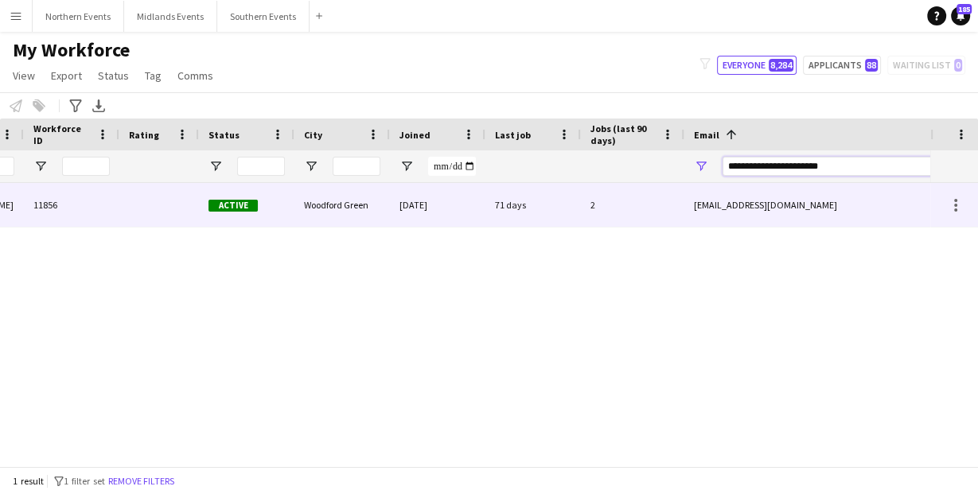
scroll to position [0, 191]
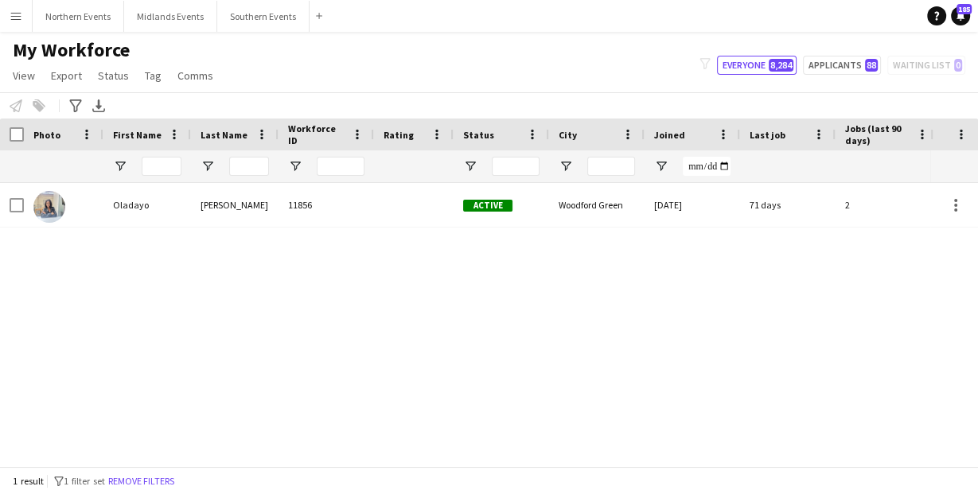
click at [294, 210] on div "11856" at bounding box center [325, 205] width 95 height 44
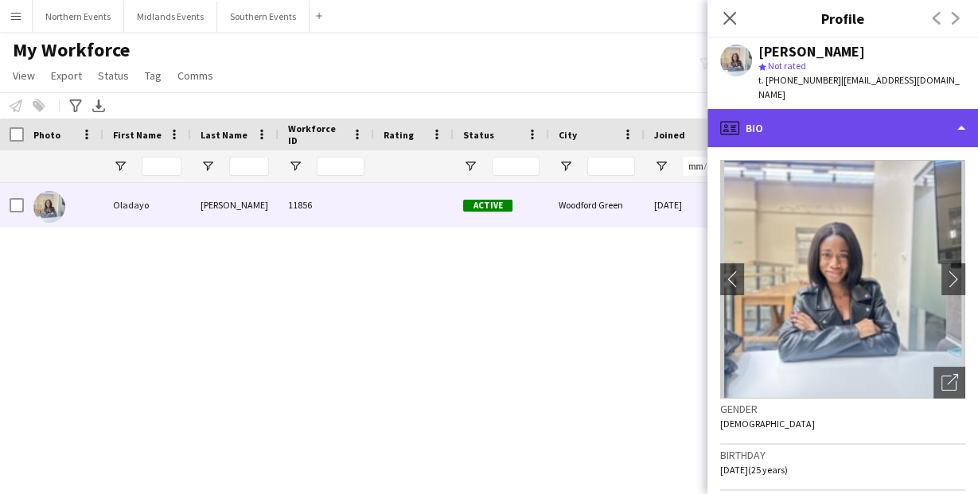
click at [928, 115] on div "profile Bio" at bounding box center [842, 128] width 270 height 38
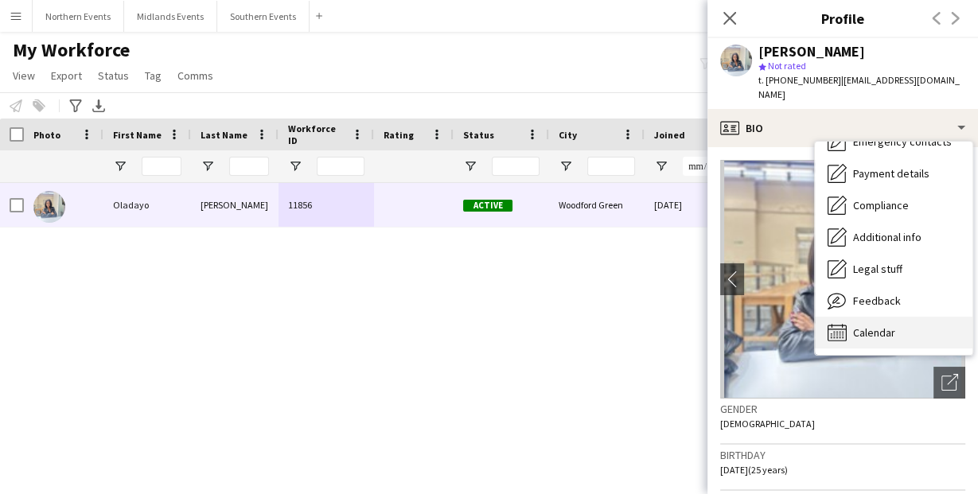
click at [884, 325] on span "Calendar" at bounding box center [874, 332] width 42 height 14
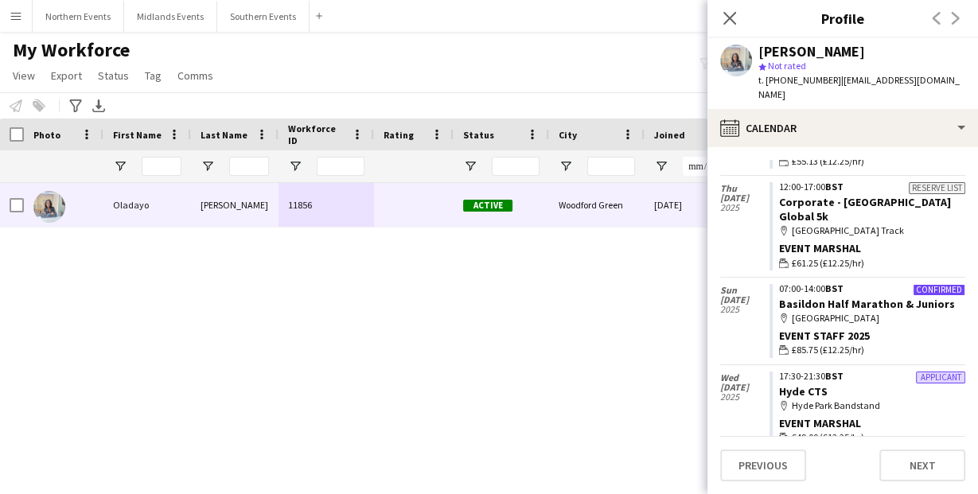
click at [513, 305] on div "Oladayo Owolabi 11856 Active Woodford Green 18-06-2025 72 days 2 oladayoabibat@…" at bounding box center [465, 320] width 930 height 274
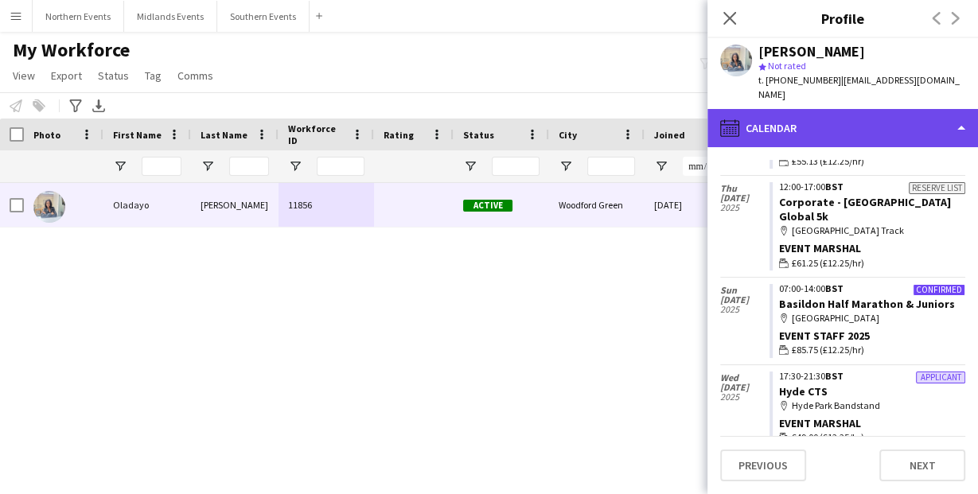
click at [820, 109] on div "calendar-full Calendar" at bounding box center [842, 128] width 270 height 38
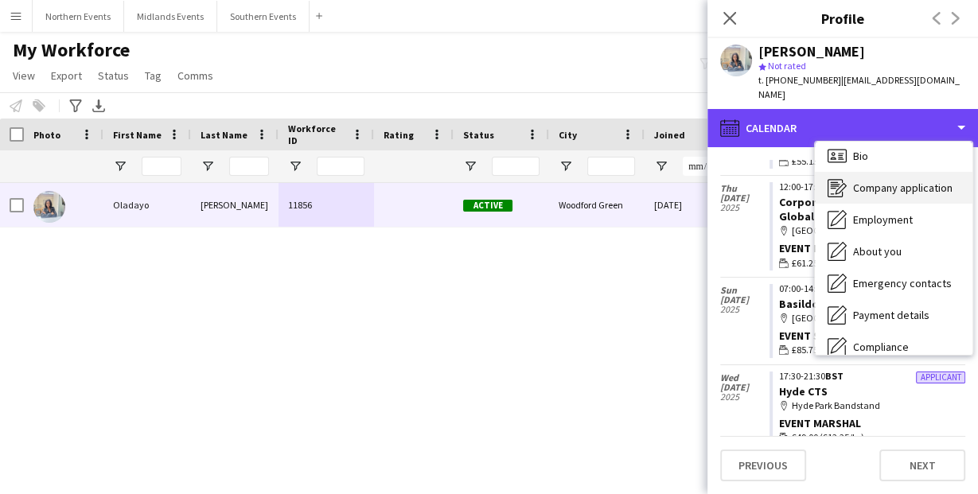
scroll to position [0, 0]
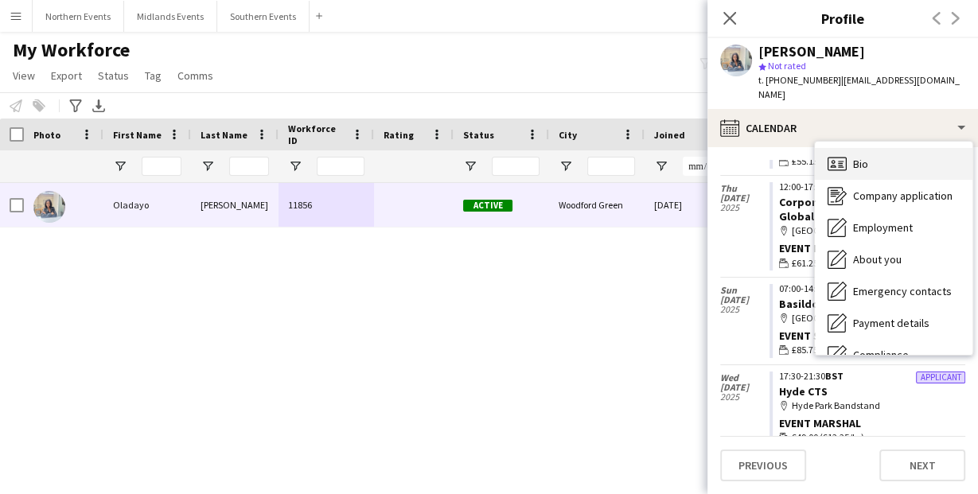
click at [877, 150] on div "Bio Bio" at bounding box center [894, 164] width 158 height 32
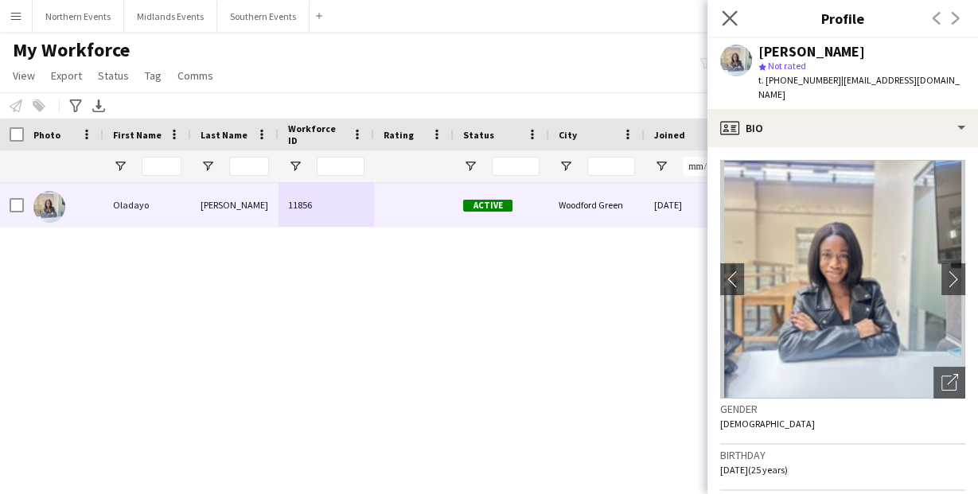
click at [736, 10] on app-icon "Close pop-in" at bounding box center [729, 18] width 23 height 23
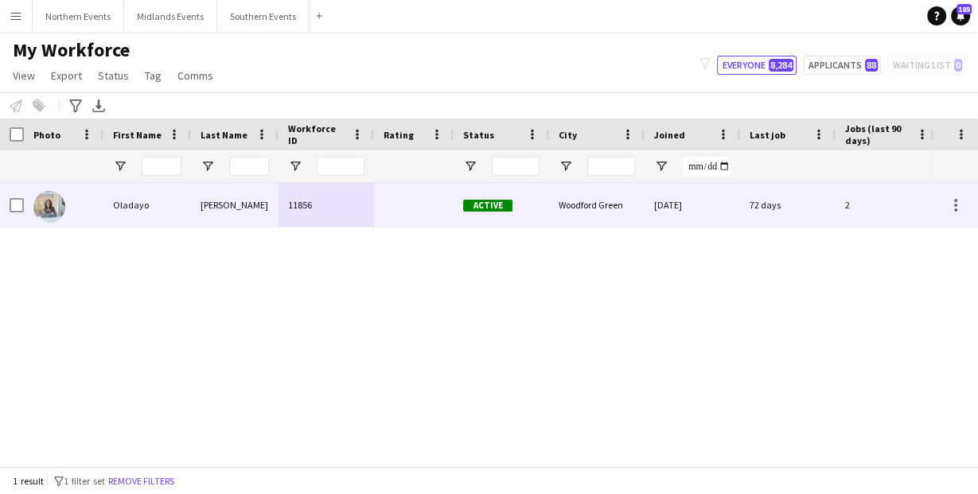
scroll to position [0, 255]
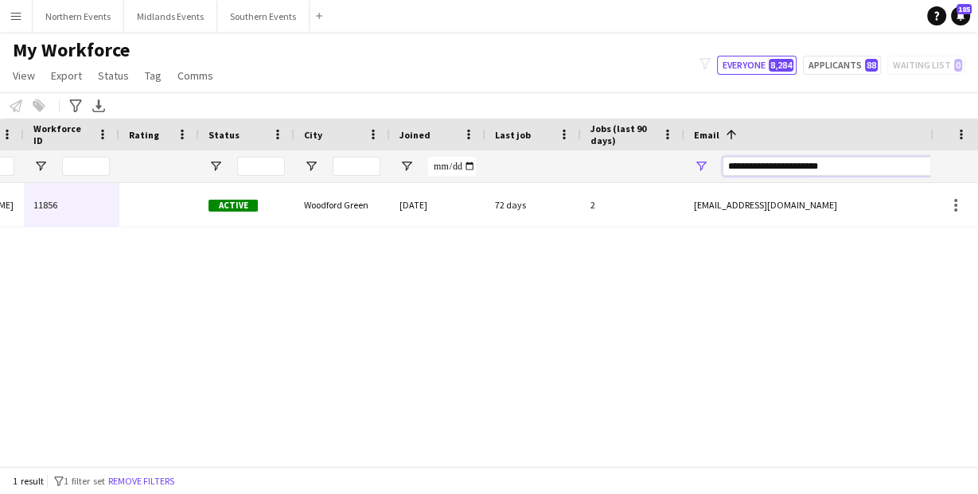
click at [797, 169] on input "**********" at bounding box center [857, 166] width 270 height 19
paste input "Email Filter Input"
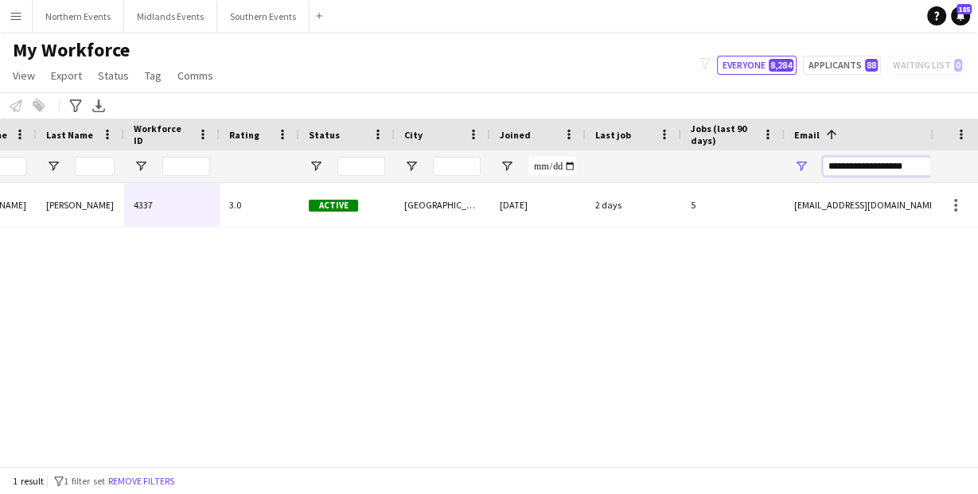
scroll to position [0, 0]
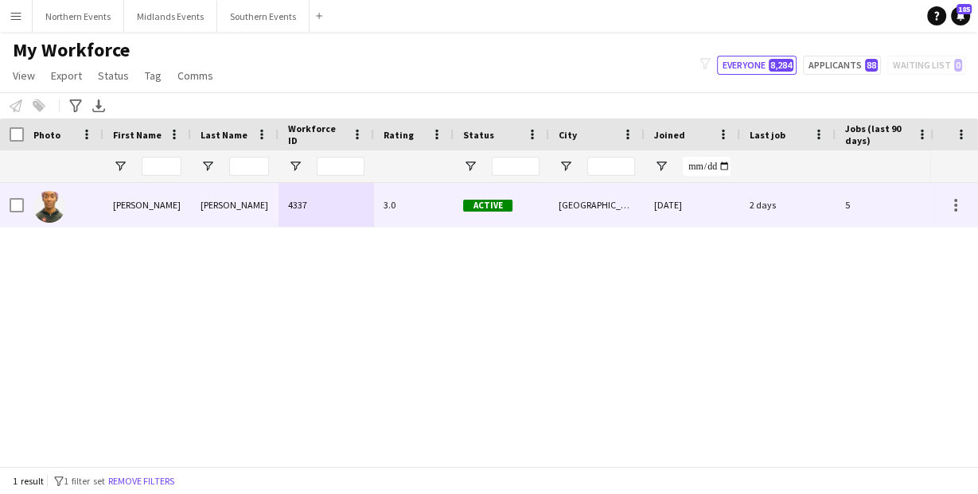
type input "**********"
click at [164, 196] on div "Tania-cyrena" at bounding box center [147, 205] width 88 height 44
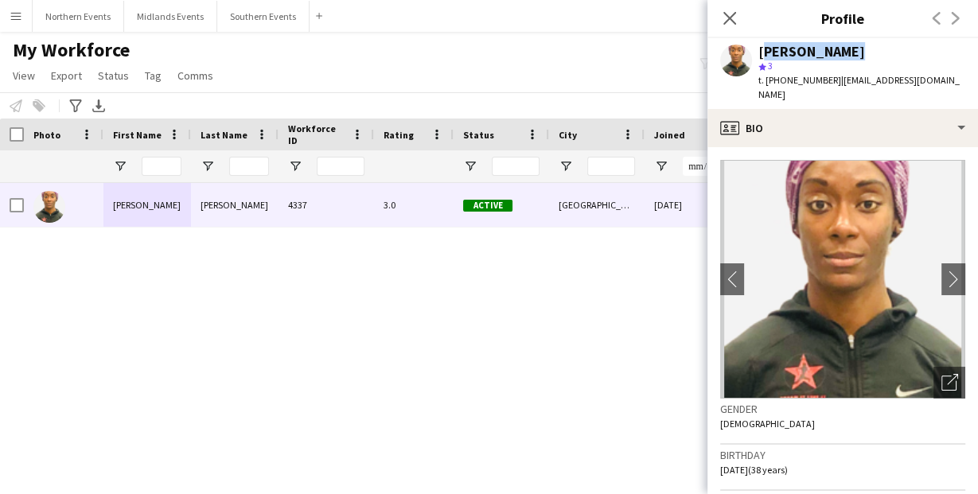
drag, startPoint x: 761, startPoint y: 52, endPoint x: 838, endPoint y: 54, distance: 76.4
click at [838, 54] on div "[PERSON_NAME]" at bounding box center [811, 52] width 107 height 14
copy div "Tania-cyrena"
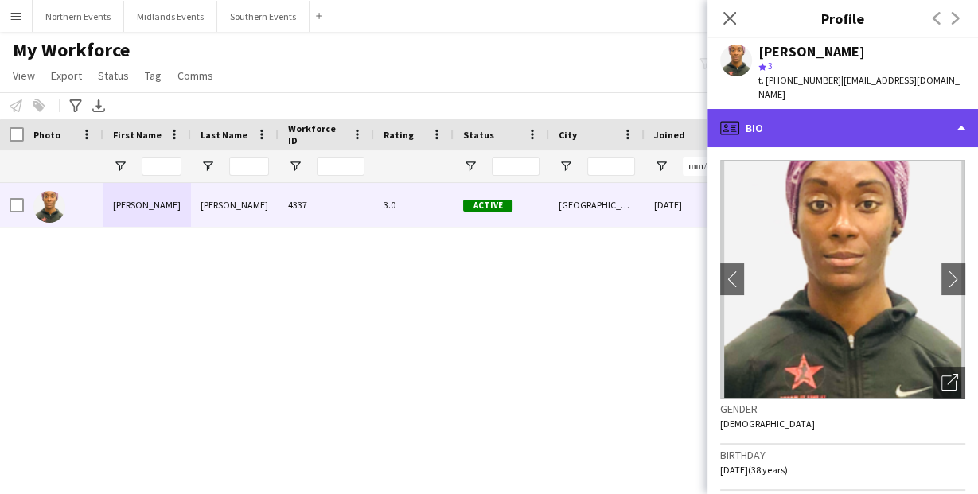
click at [800, 116] on div "profile Bio" at bounding box center [842, 128] width 270 height 38
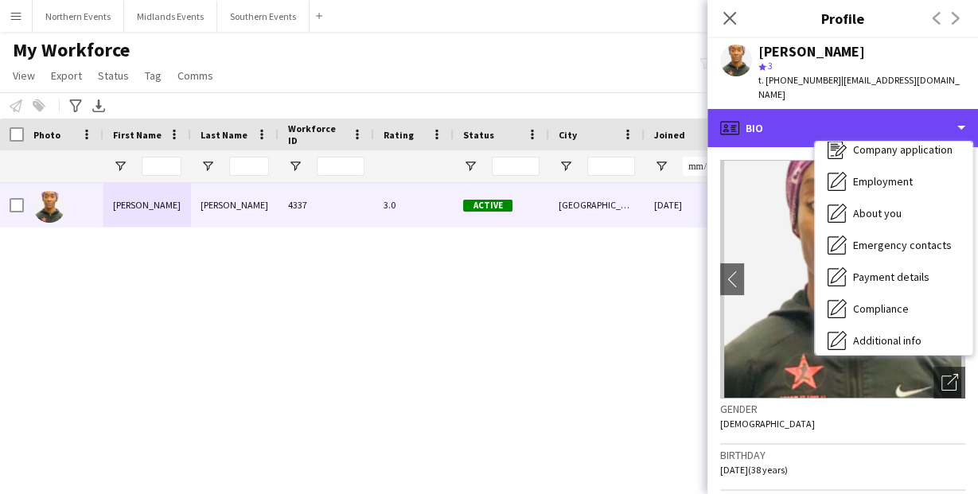
scroll to position [150, 0]
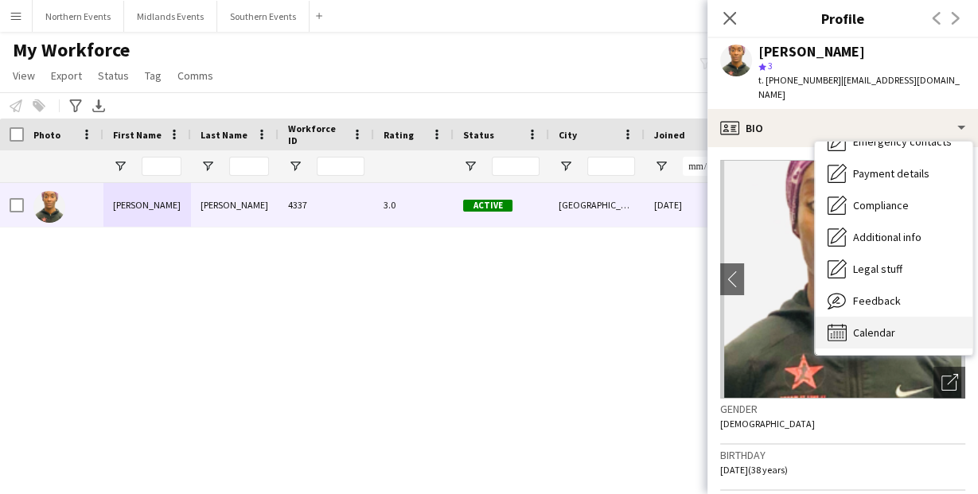
click at [886, 325] on span "Calendar" at bounding box center [874, 332] width 42 height 14
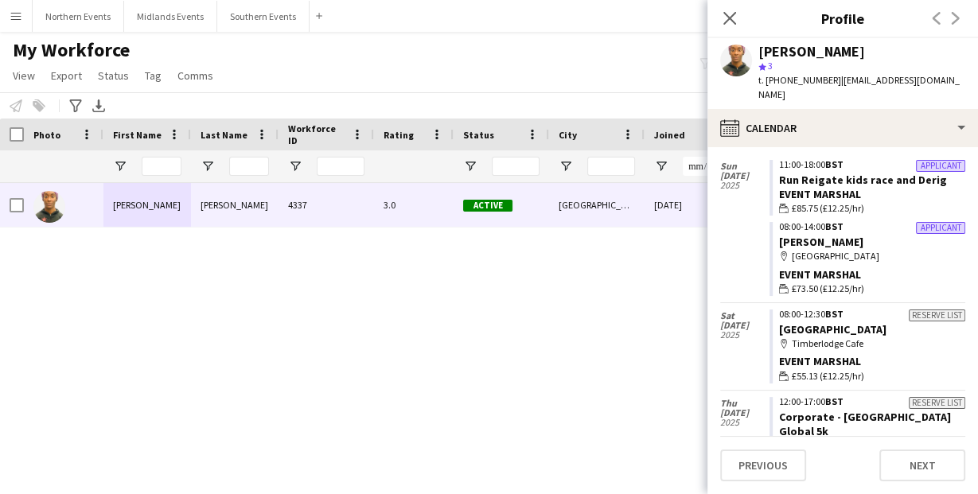
scroll to position [2046, 0]
